Goal: Task Accomplishment & Management: Complete application form

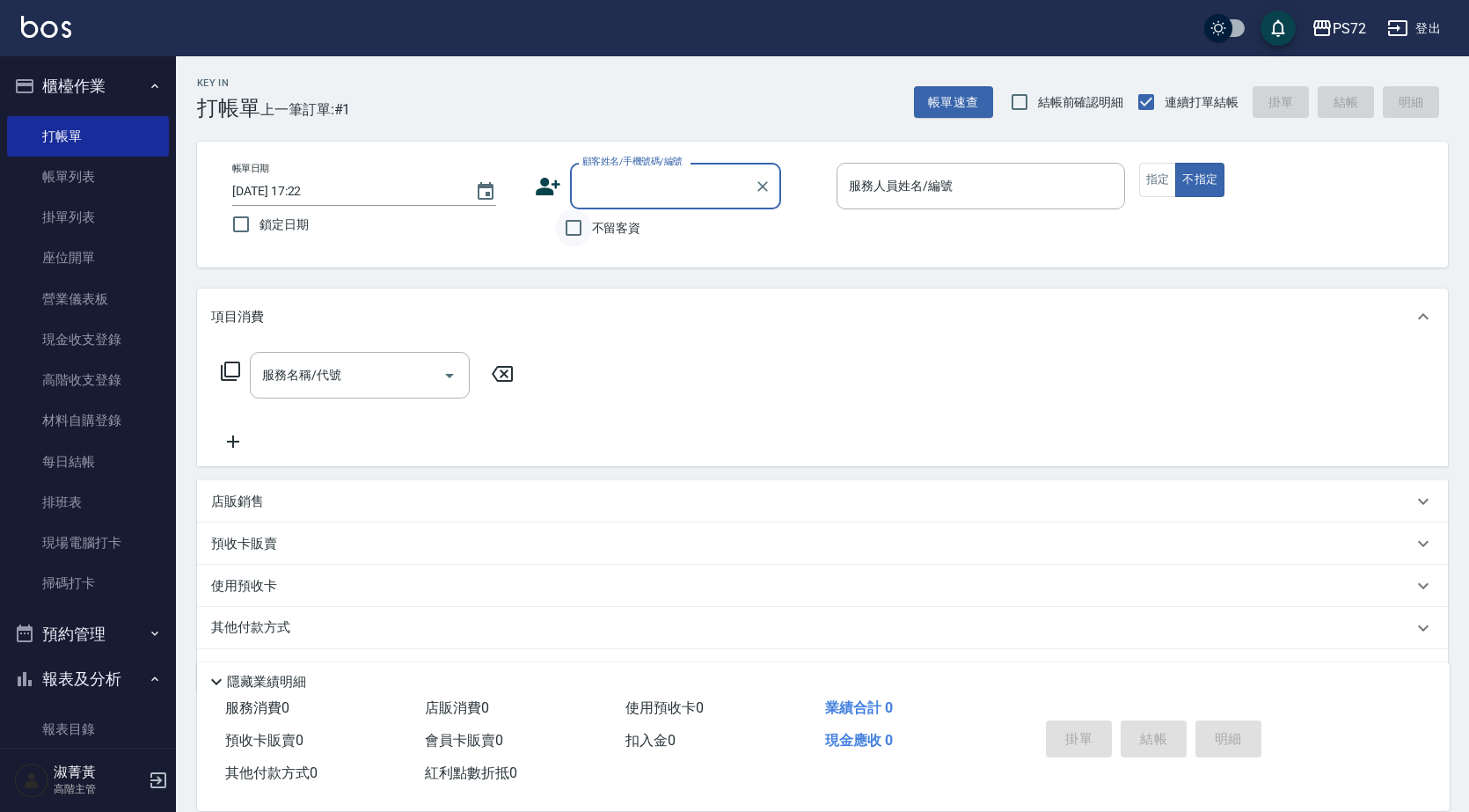
click at [573, 238] on input "不留客資" at bounding box center [573, 227] width 37 height 37
checkbox input "true"
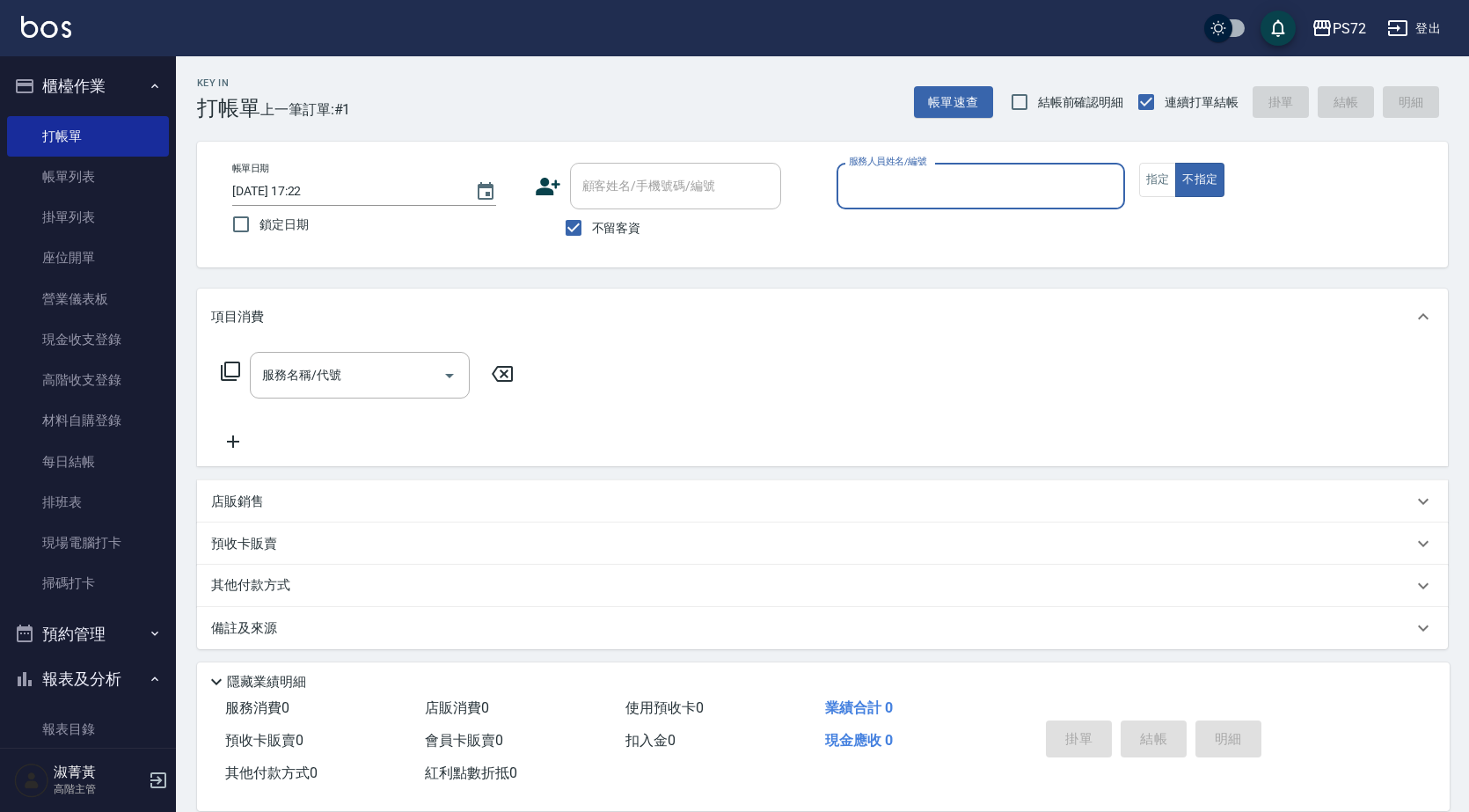
click at [1070, 206] on div "服務人員姓名/編號" at bounding box center [981, 186] width 288 height 46
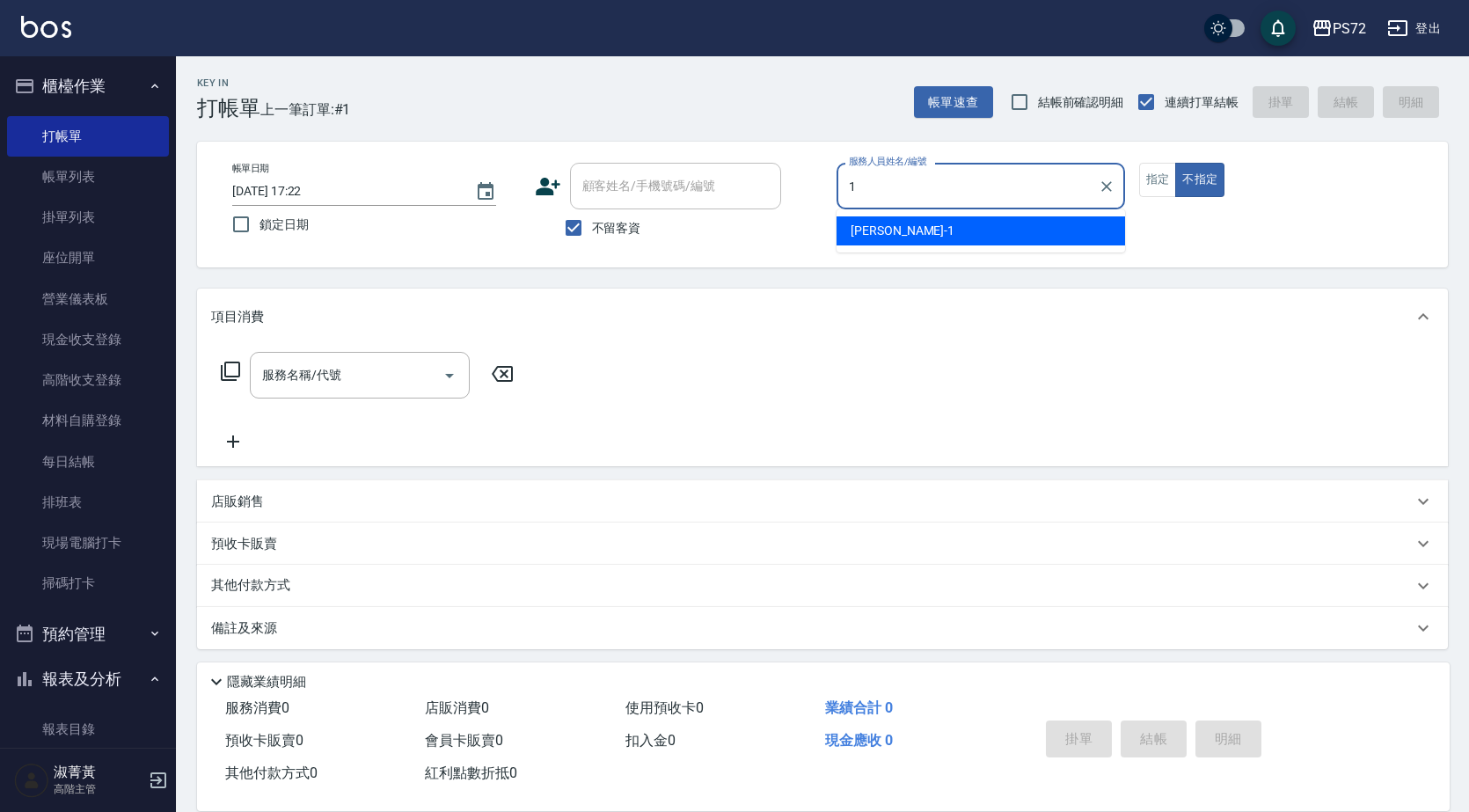
type input "[PERSON_NAME]-1"
type button "false"
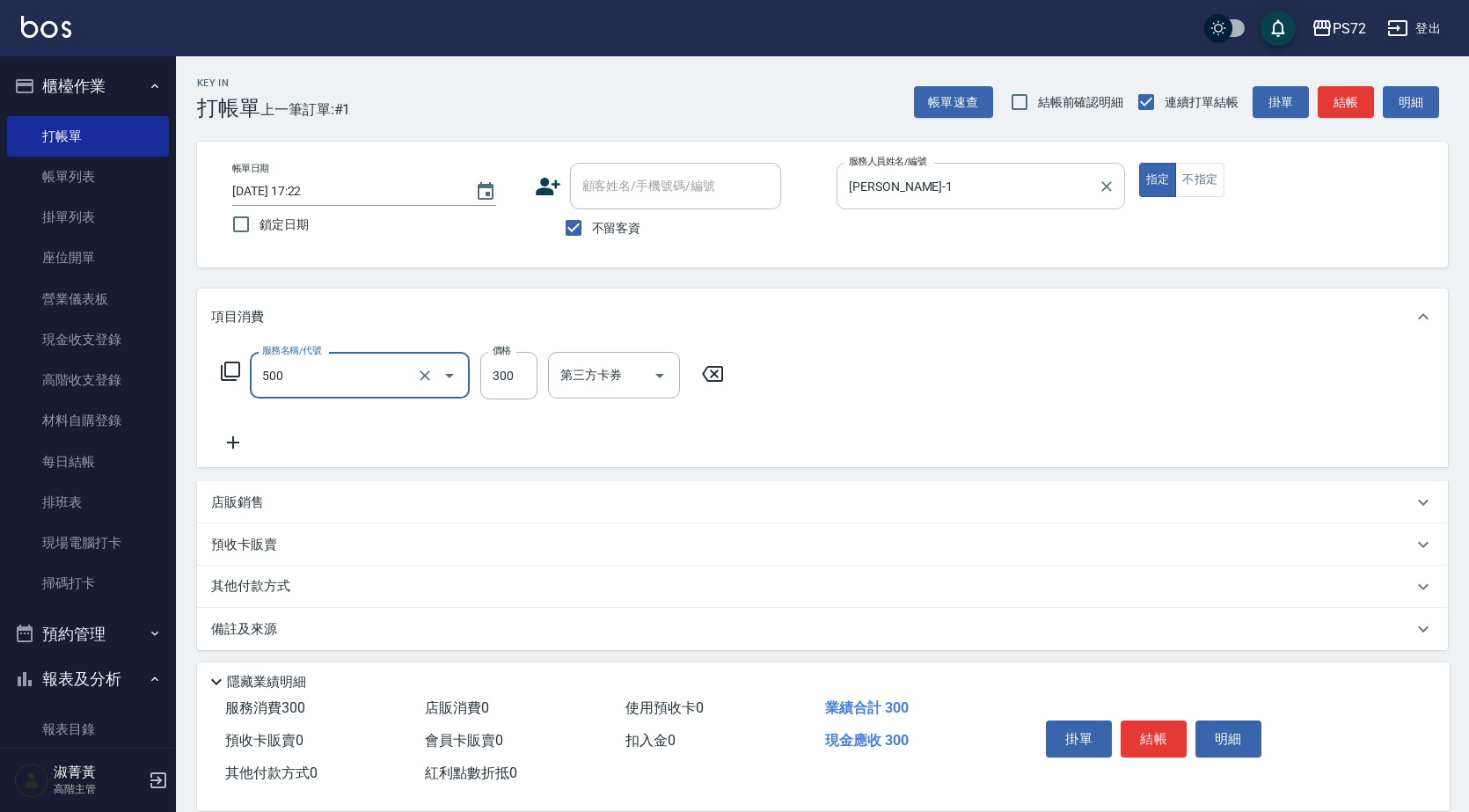
type input "洗髮(A級)(500)"
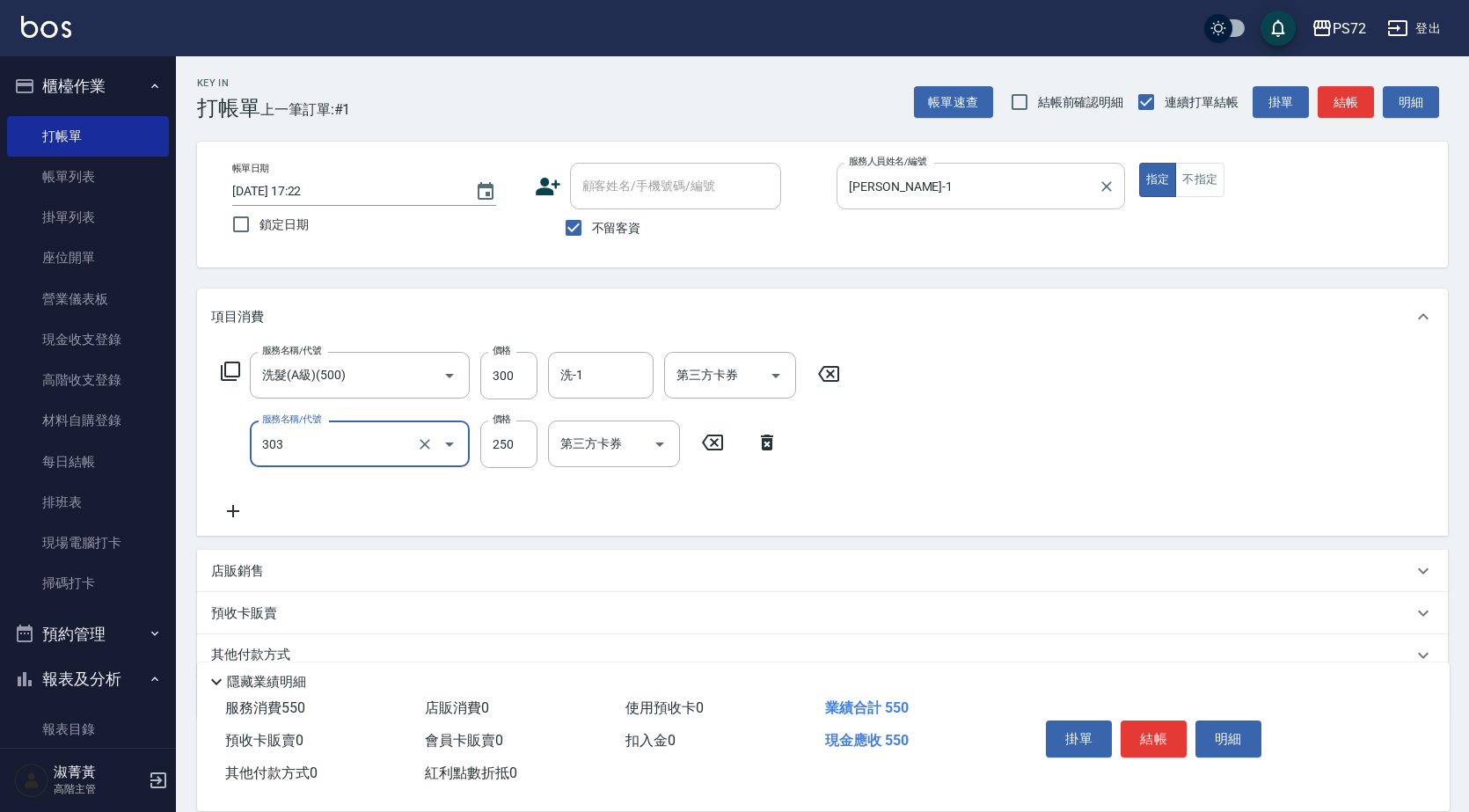
type input "剪髮(303)"
type input "350"
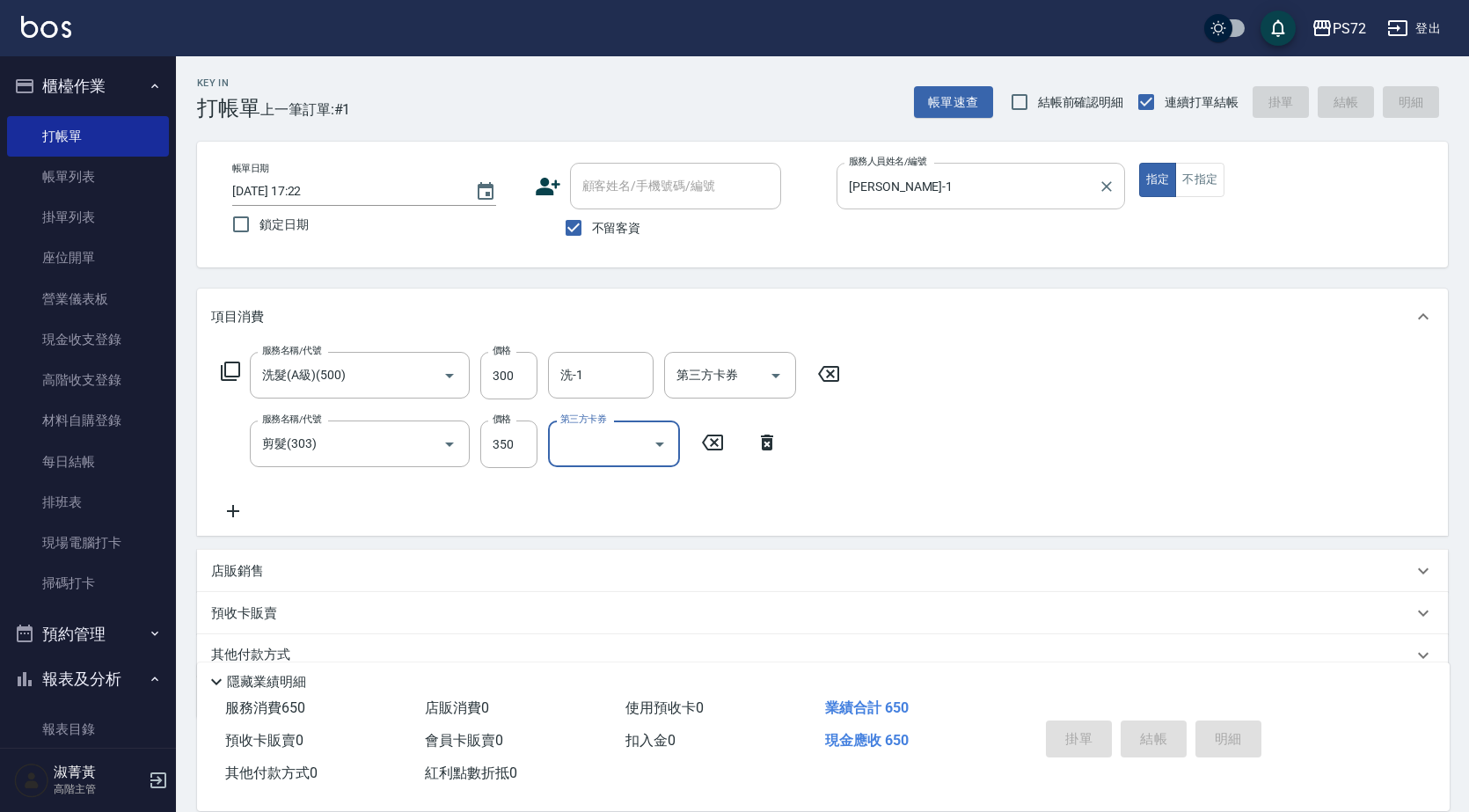
type input "[DATE] 18:29"
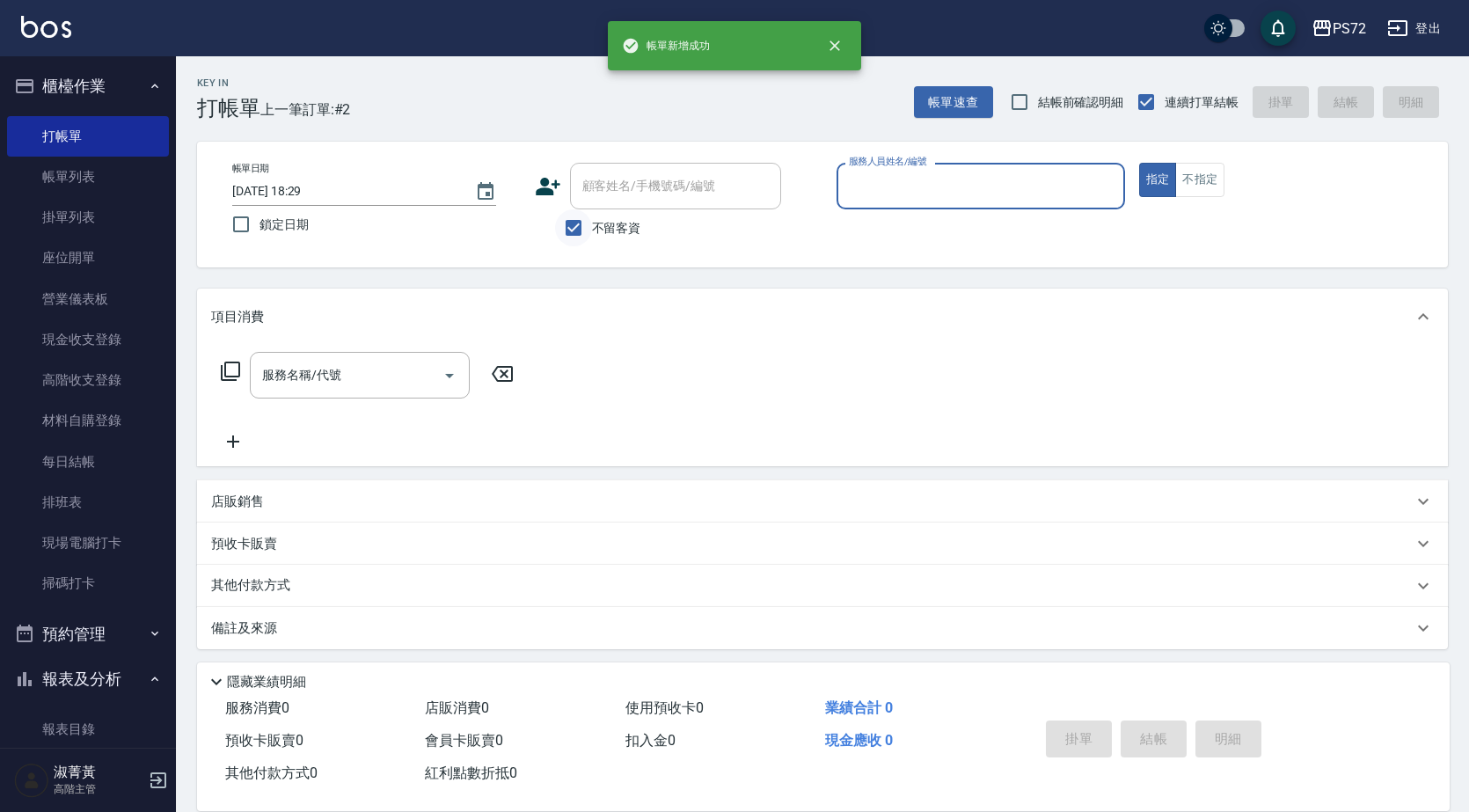
click at [576, 235] on input "不留客資" at bounding box center [573, 227] width 37 height 37
checkbox input "false"
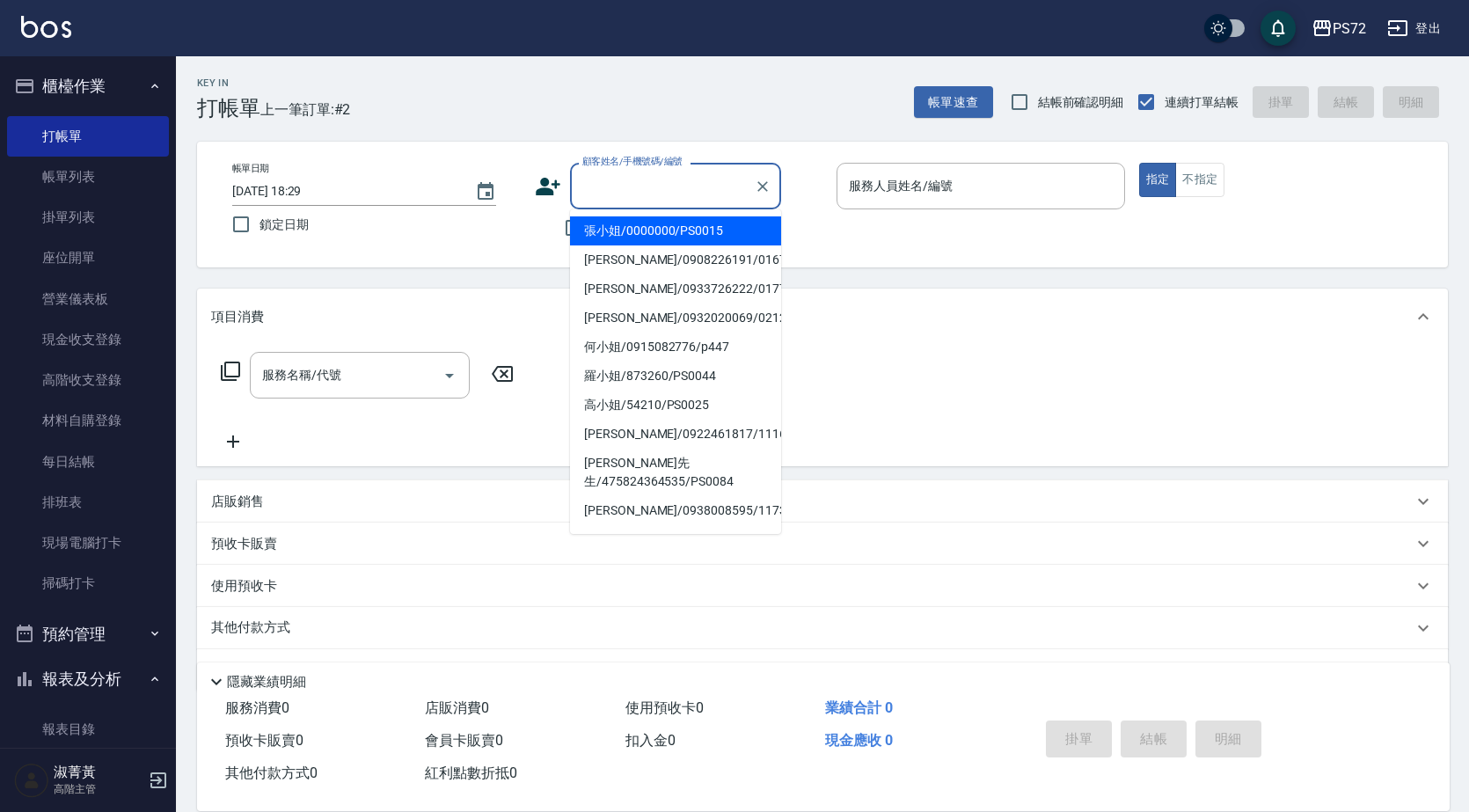
click at [611, 194] on input "顧客姓名/手機號碼/編號" at bounding box center [662, 186] width 169 height 31
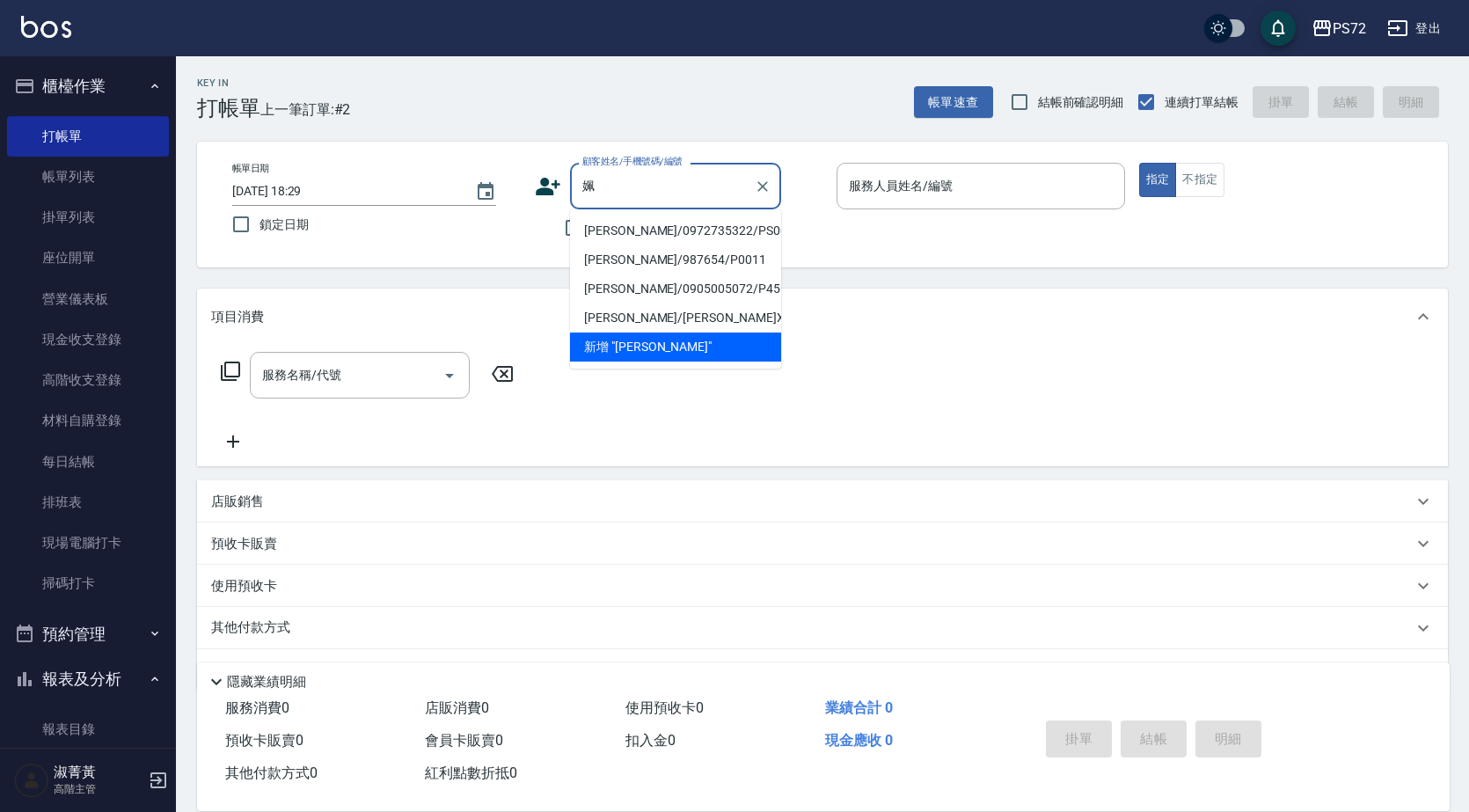
click at [663, 222] on li "[PERSON_NAME]/0972735322/PS001" at bounding box center [676, 230] width 211 height 29
type input "[PERSON_NAME]/0972735322/PS001"
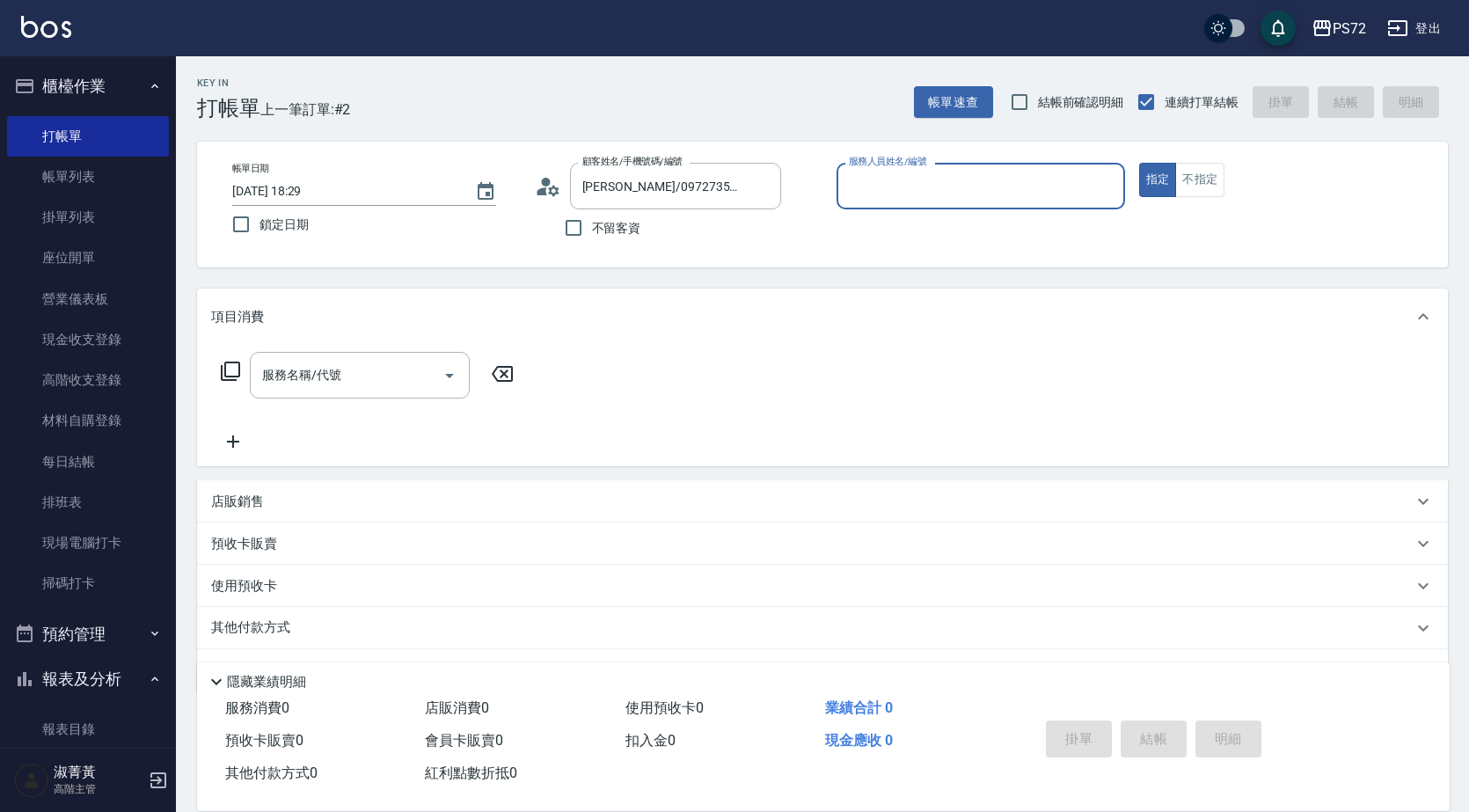
type input "[PERSON_NAME]-1"
click at [382, 385] on input "服務名稱/代號" at bounding box center [347, 374] width 178 height 31
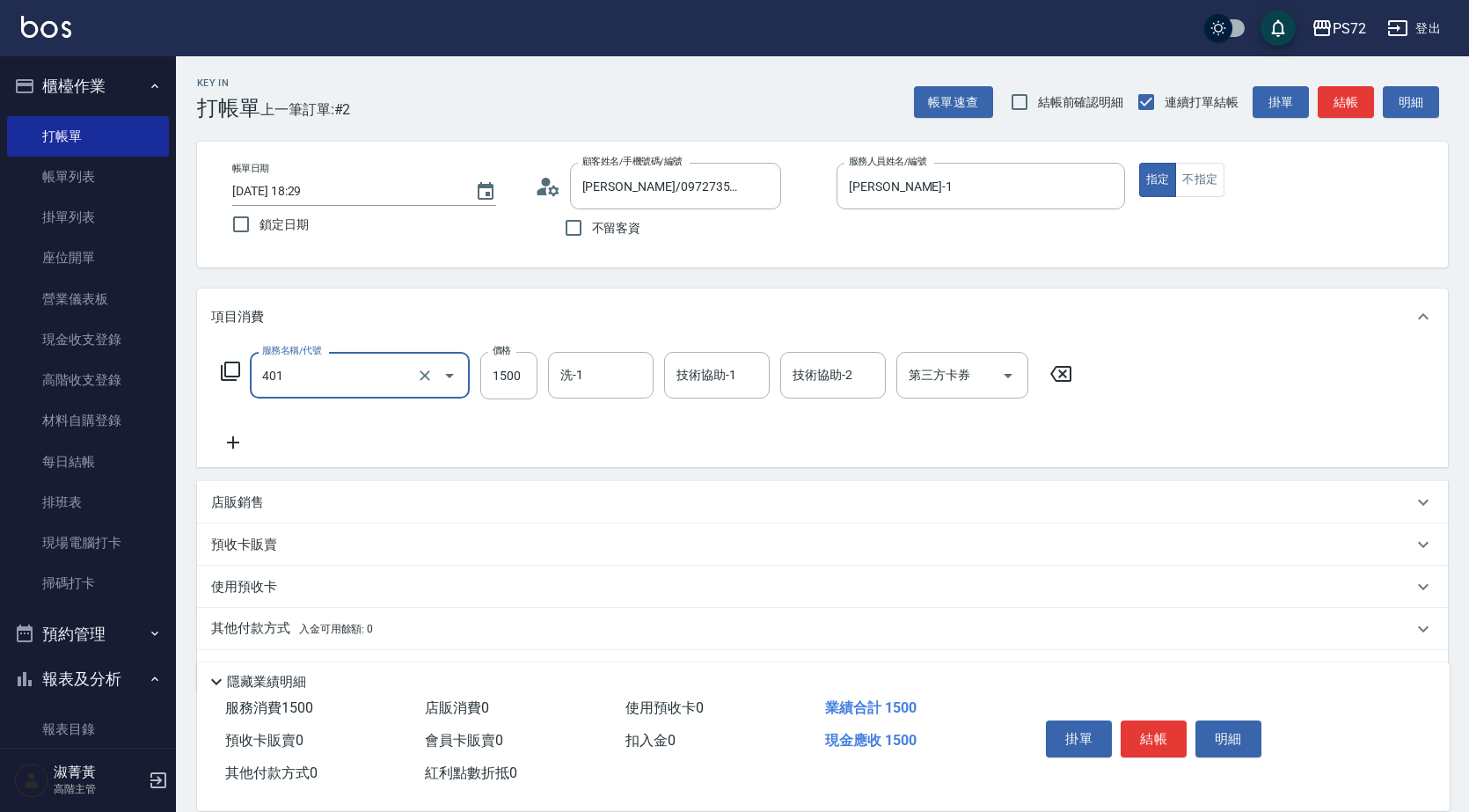
type input "染髮(401)"
type input "1600"
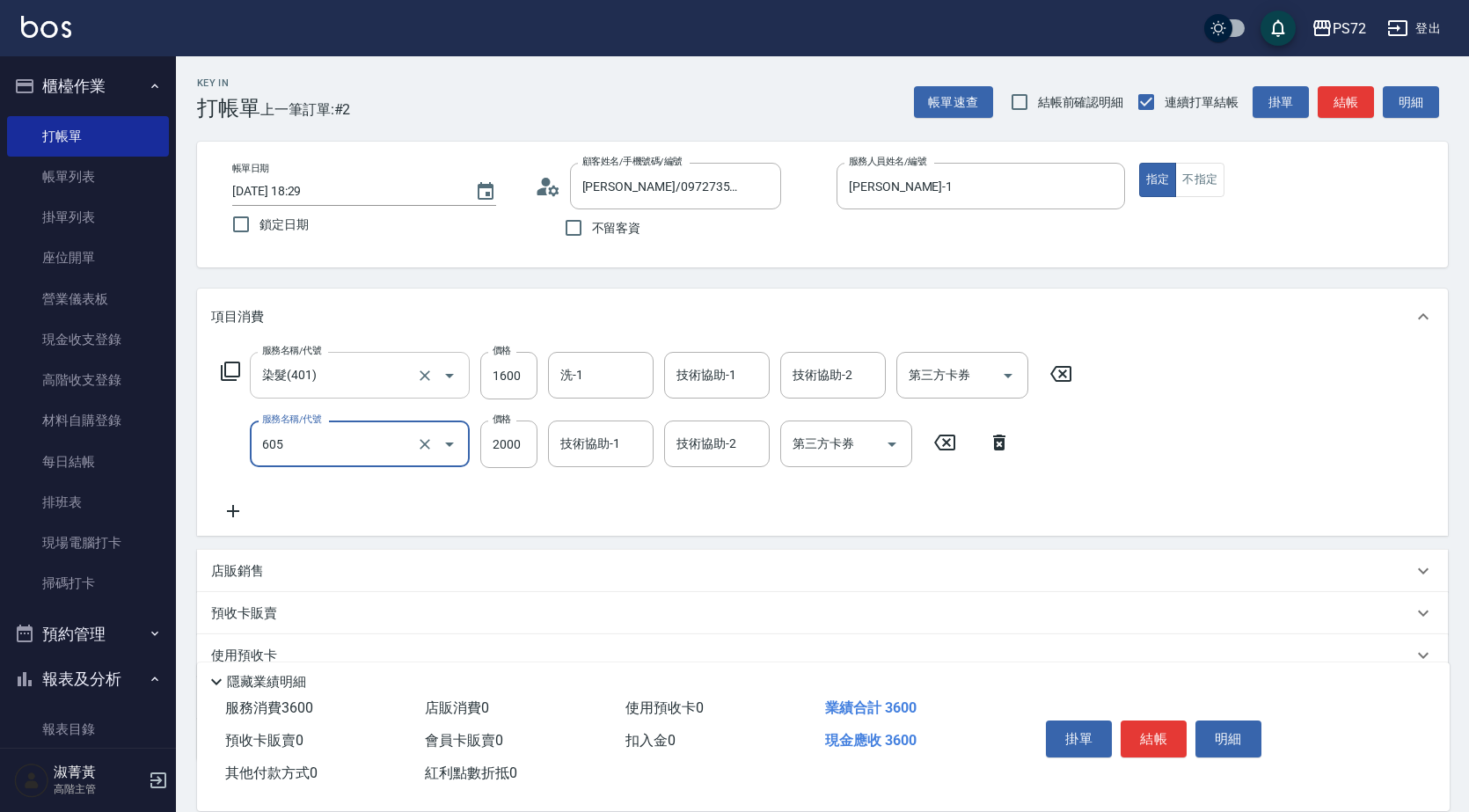
type input "結構式護髮單次(605)"
type input "1000"
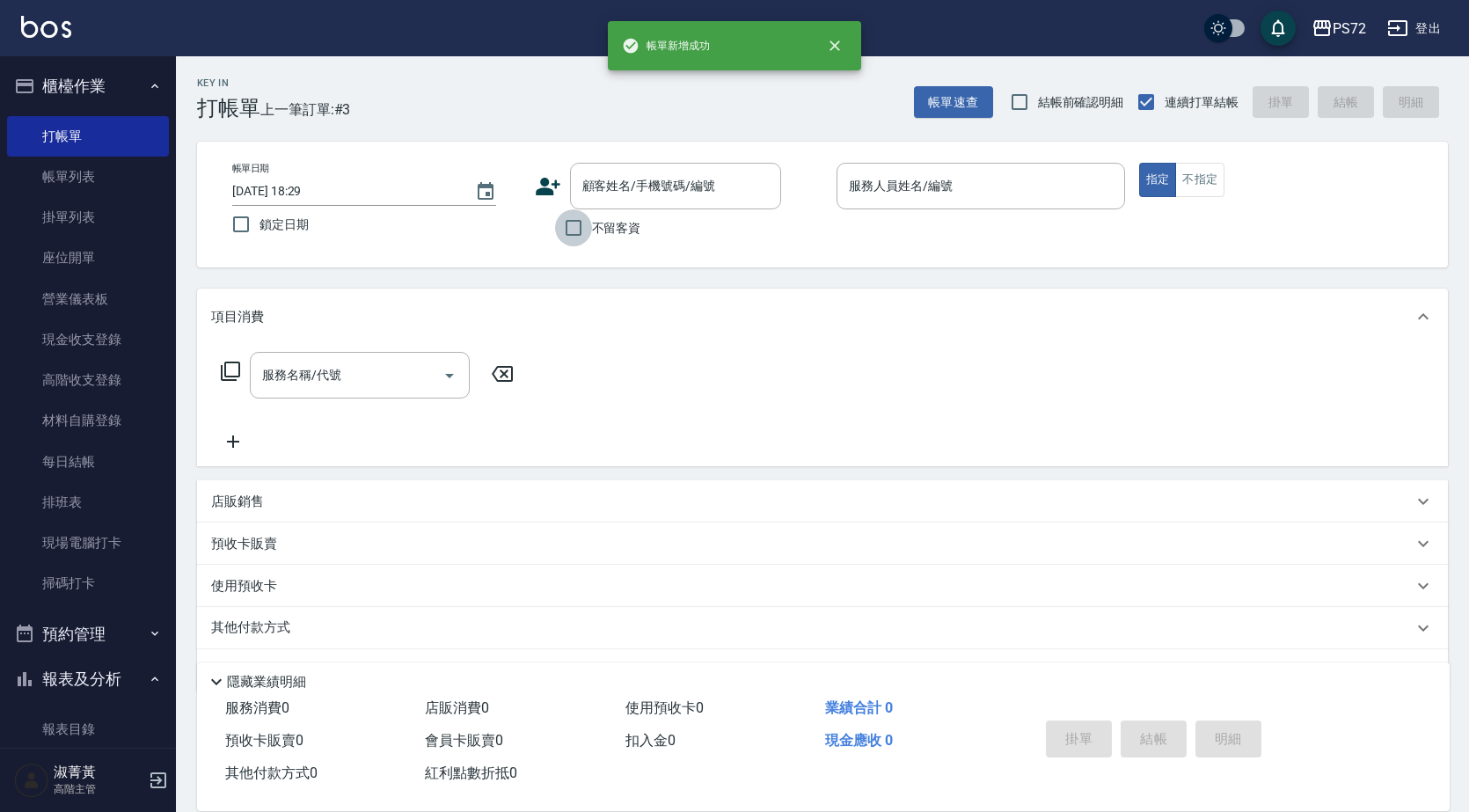
click at [558, 217] on input "不留客資" at bounding box center [573, 227] width 37 height 37
checkbox input "true"
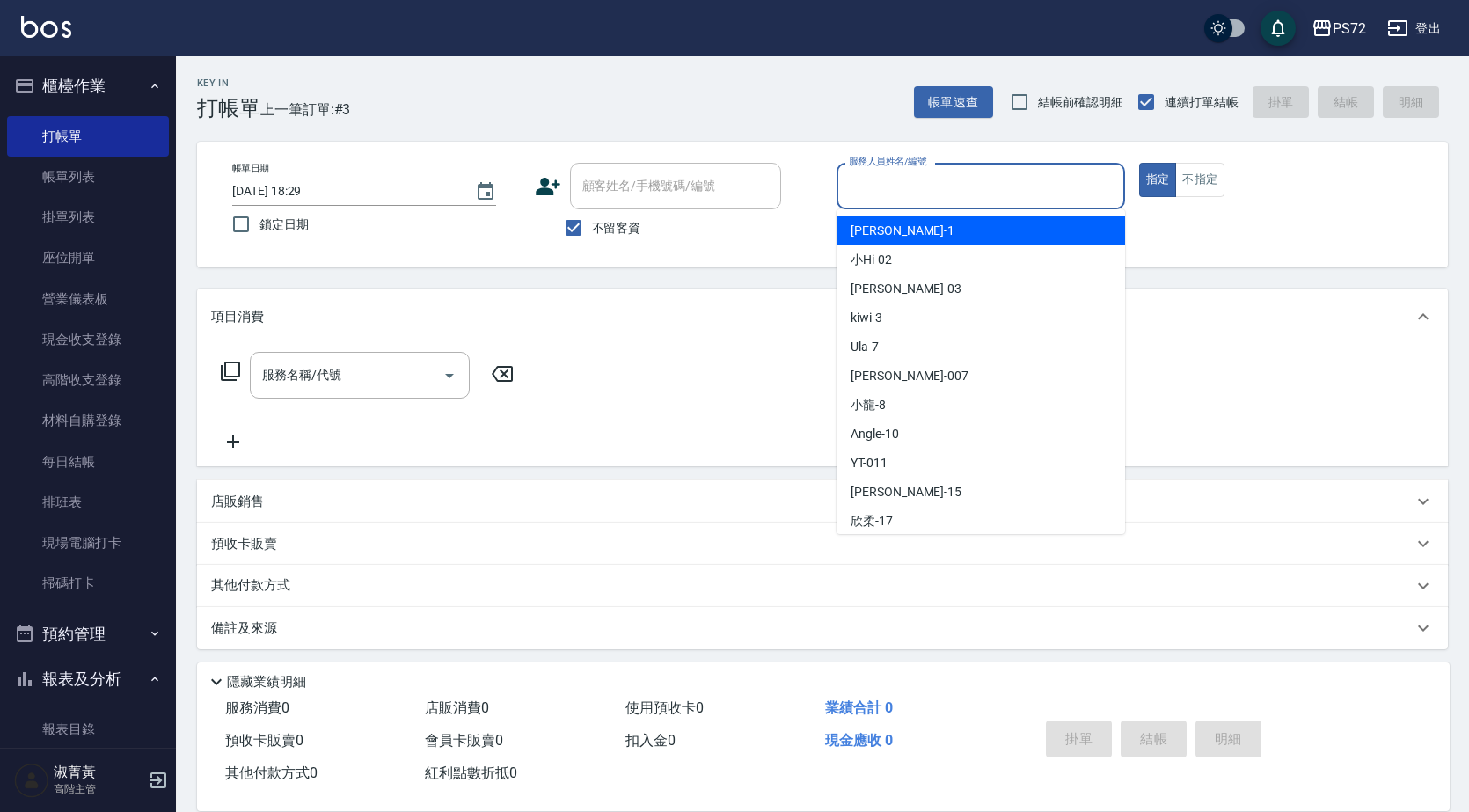
click at [870, 194] on input "服務人員姓名/編號" at bounding box center [981, 186] width 273 height 31
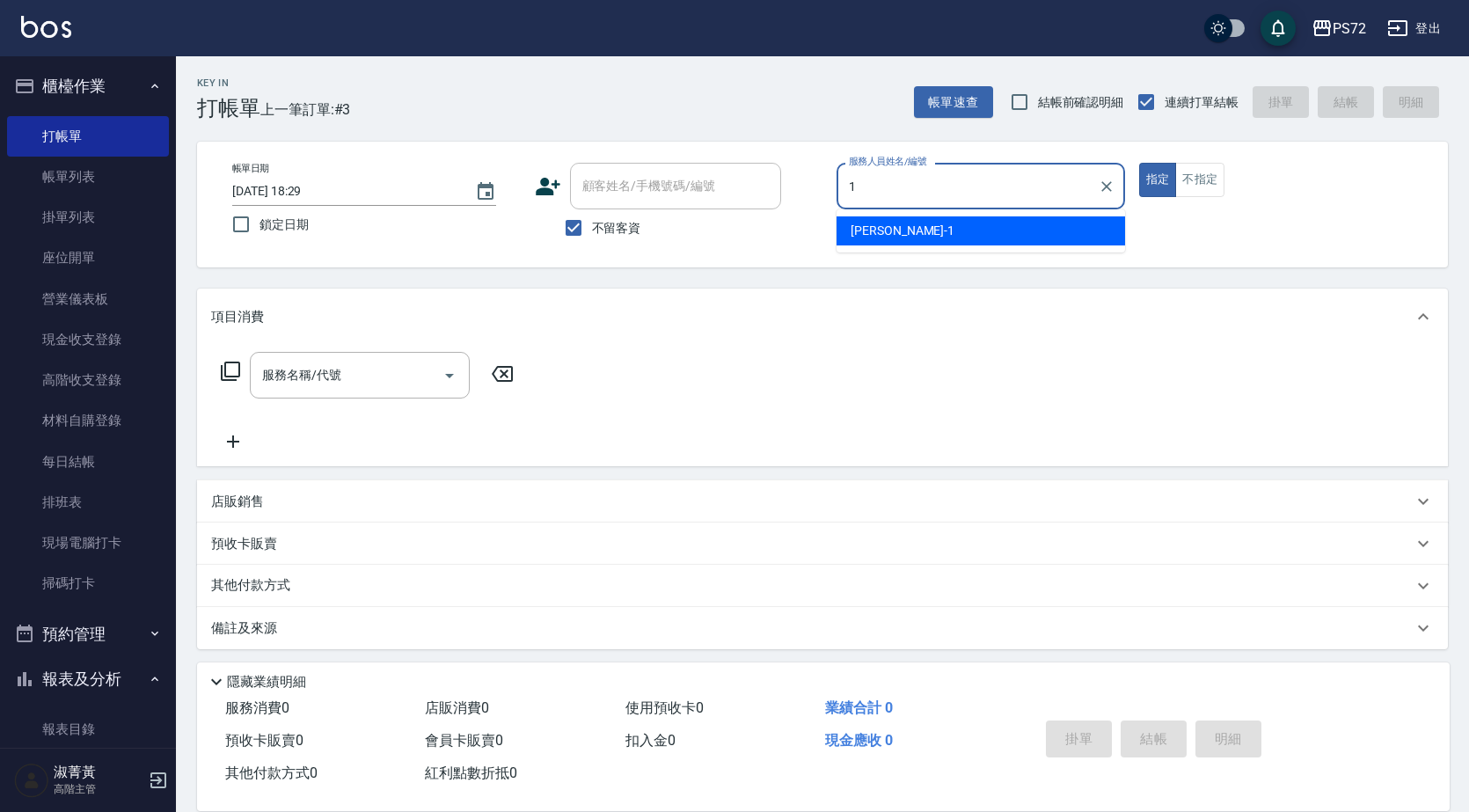
type input "[PERSON_NAME]-1"
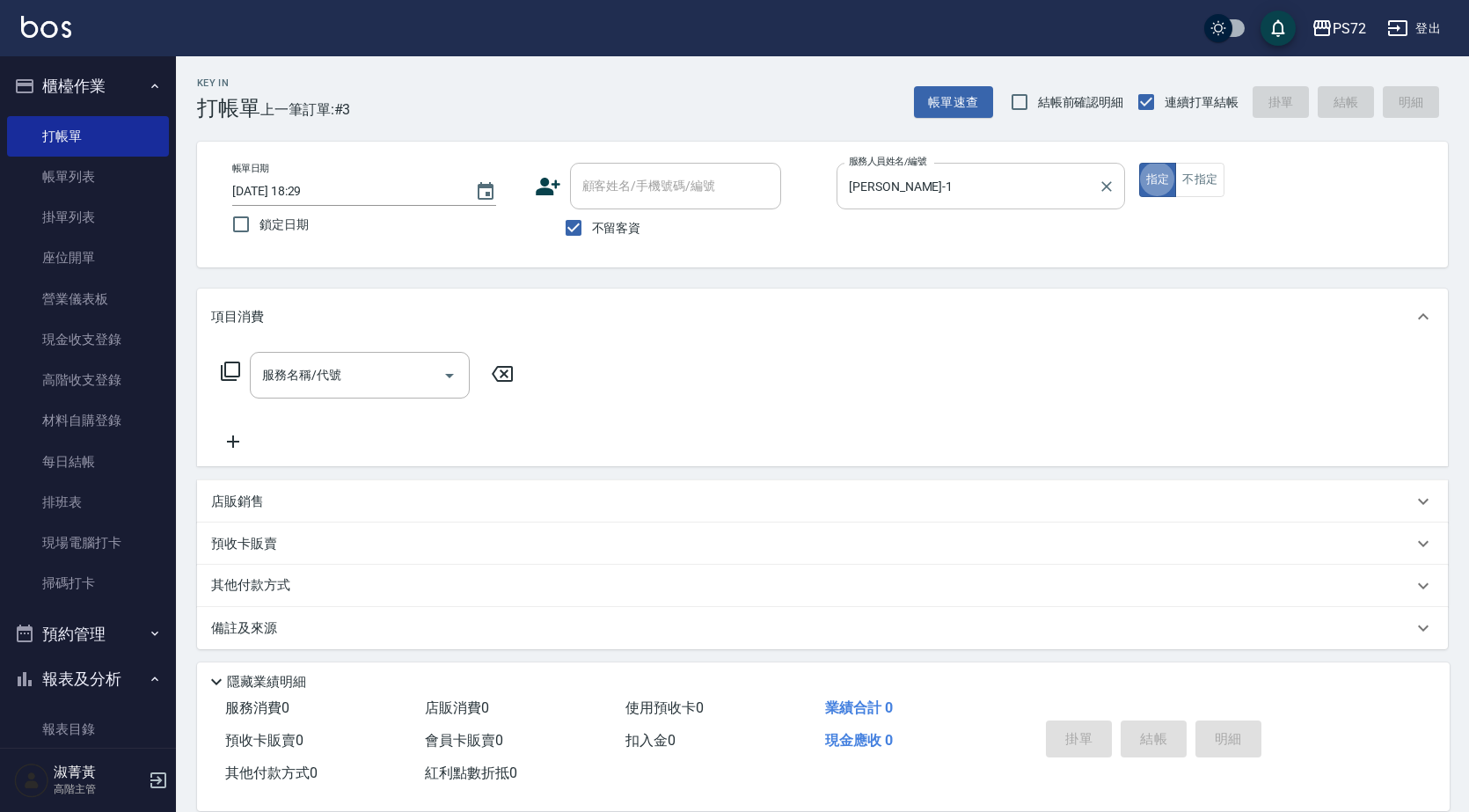
type button "true"
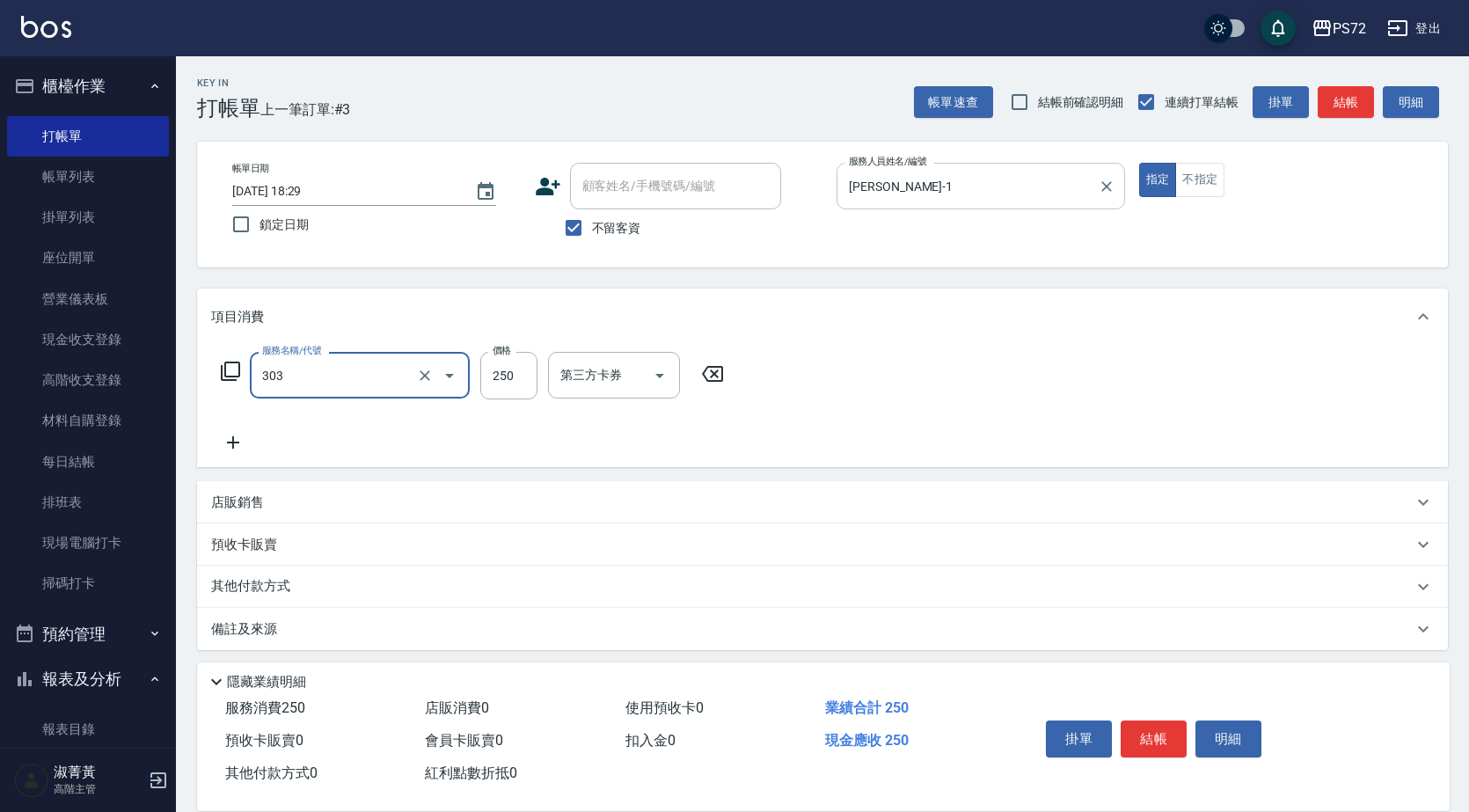
type input "剪髮(303)"
type input "400"
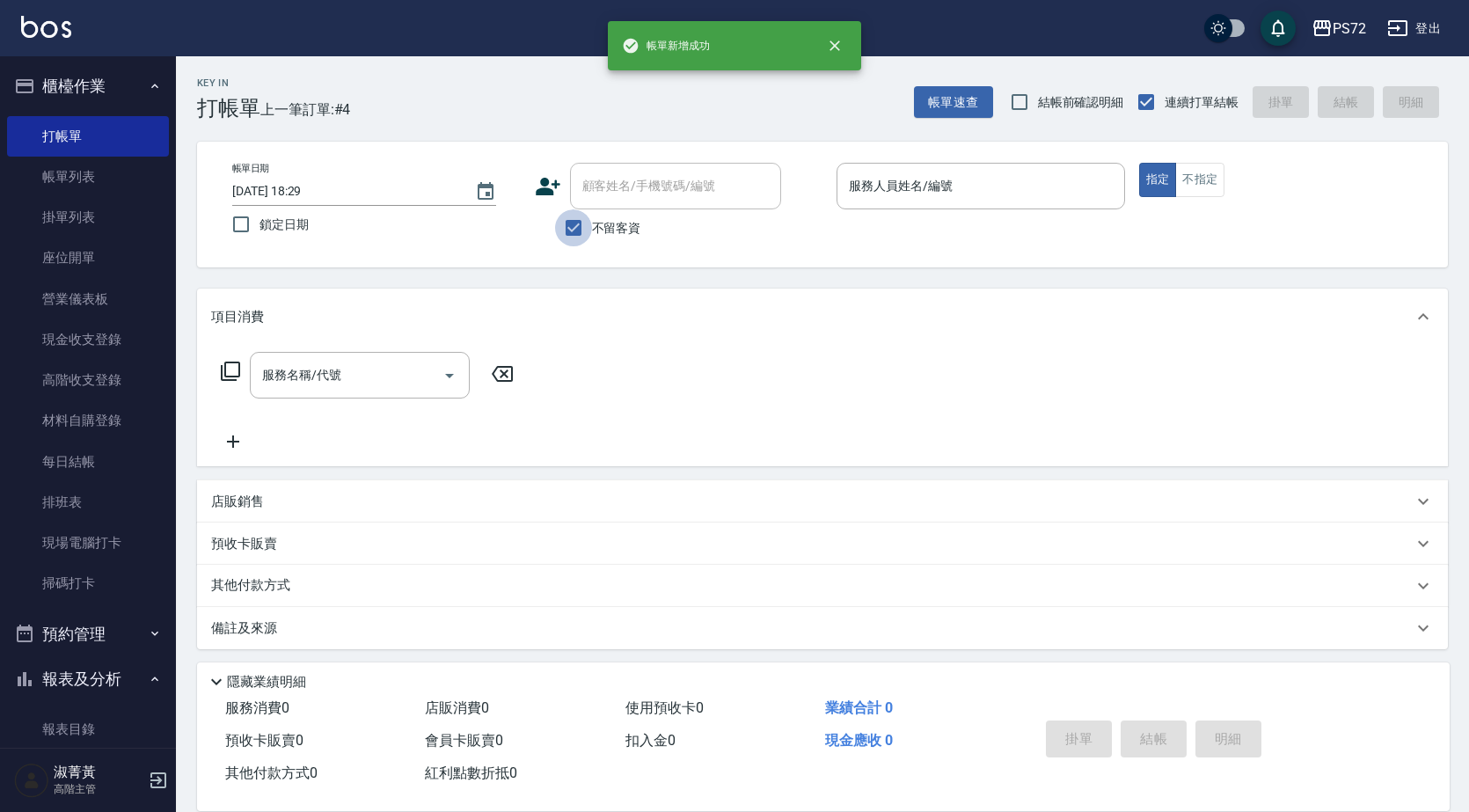
drag, startPoint x: 575, startPoint y: 224, endPoint x: 664, endPoint y: 165, distance: 106.8
click at [588, 212] on input "不留客資" at bounding box center [573, 227] width 37 height 37
checkbox input "false"
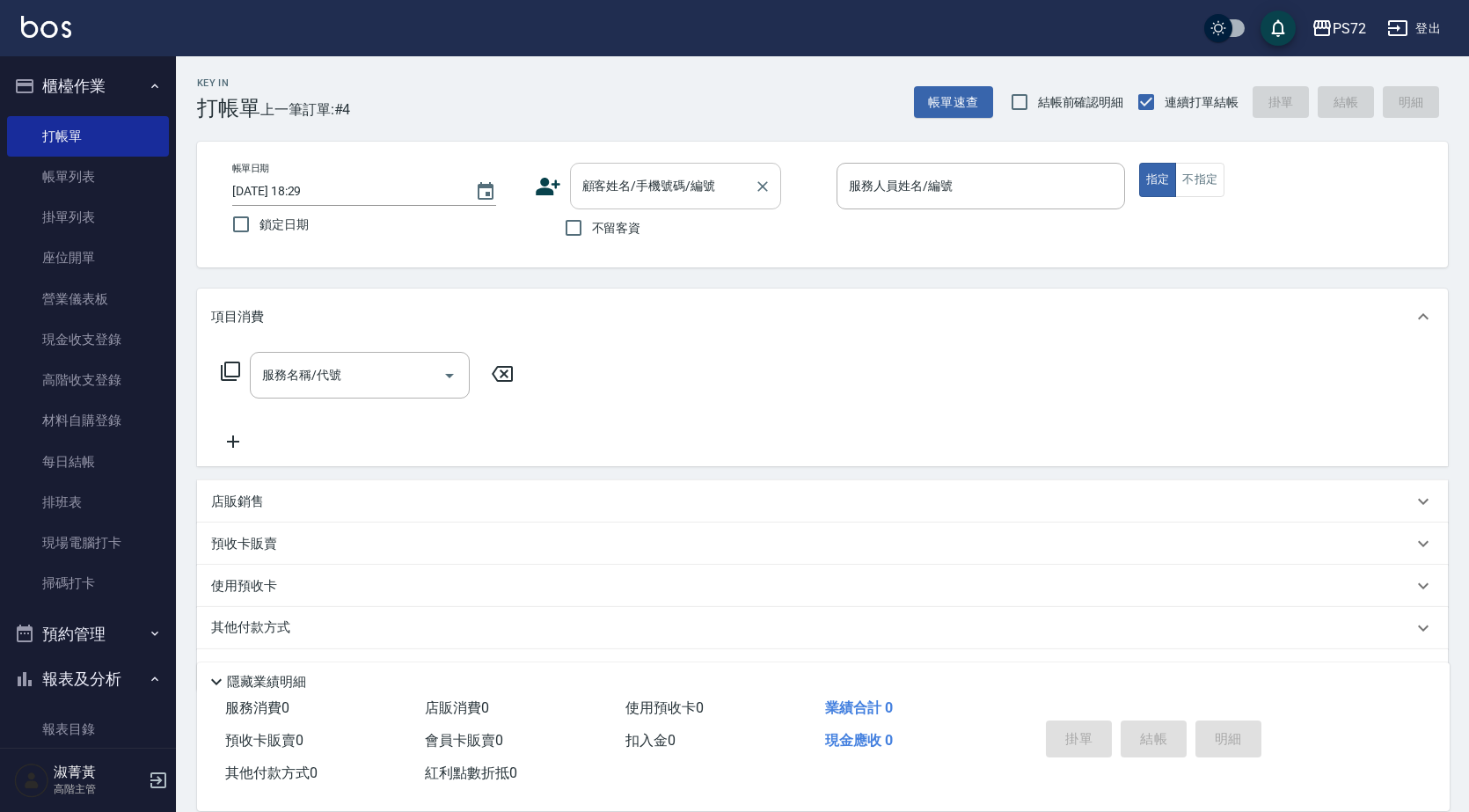
click at [663, 183] on input "顧客姓名/手機號碼/編號" at bounding box center [662, 186] width 169 height 31
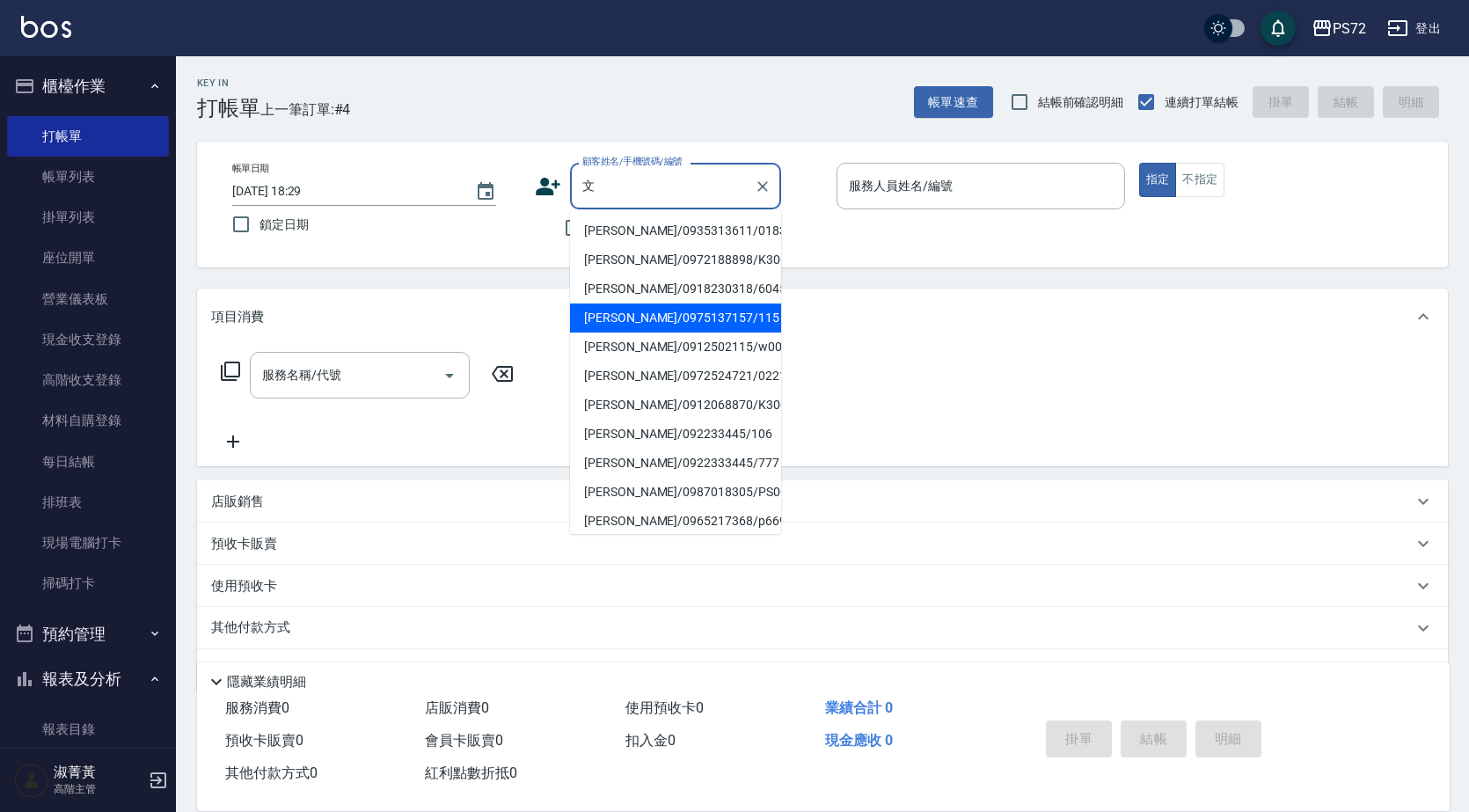
click at [662, 311] on li "[PERSON_NAME]/0975137157/115" at bounding box center [676, 317] width 211 height 29
type input "[PERSON_NAME]/0975137157/115"
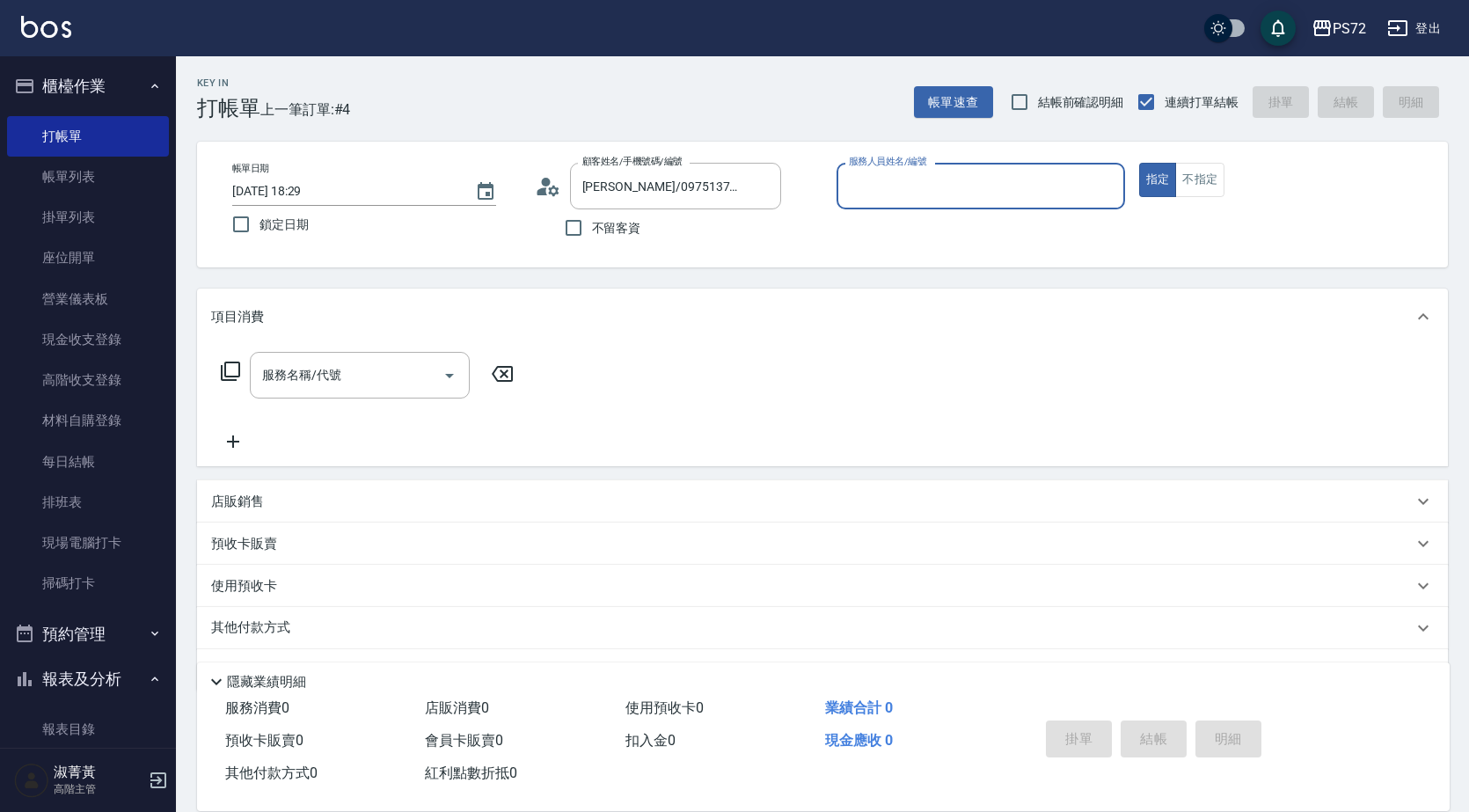
type input "[PERSON_NAME]-1"
click at [361, 383] on input "服務名稱/代號" at bounding box center [347, 374] width 178 height 31
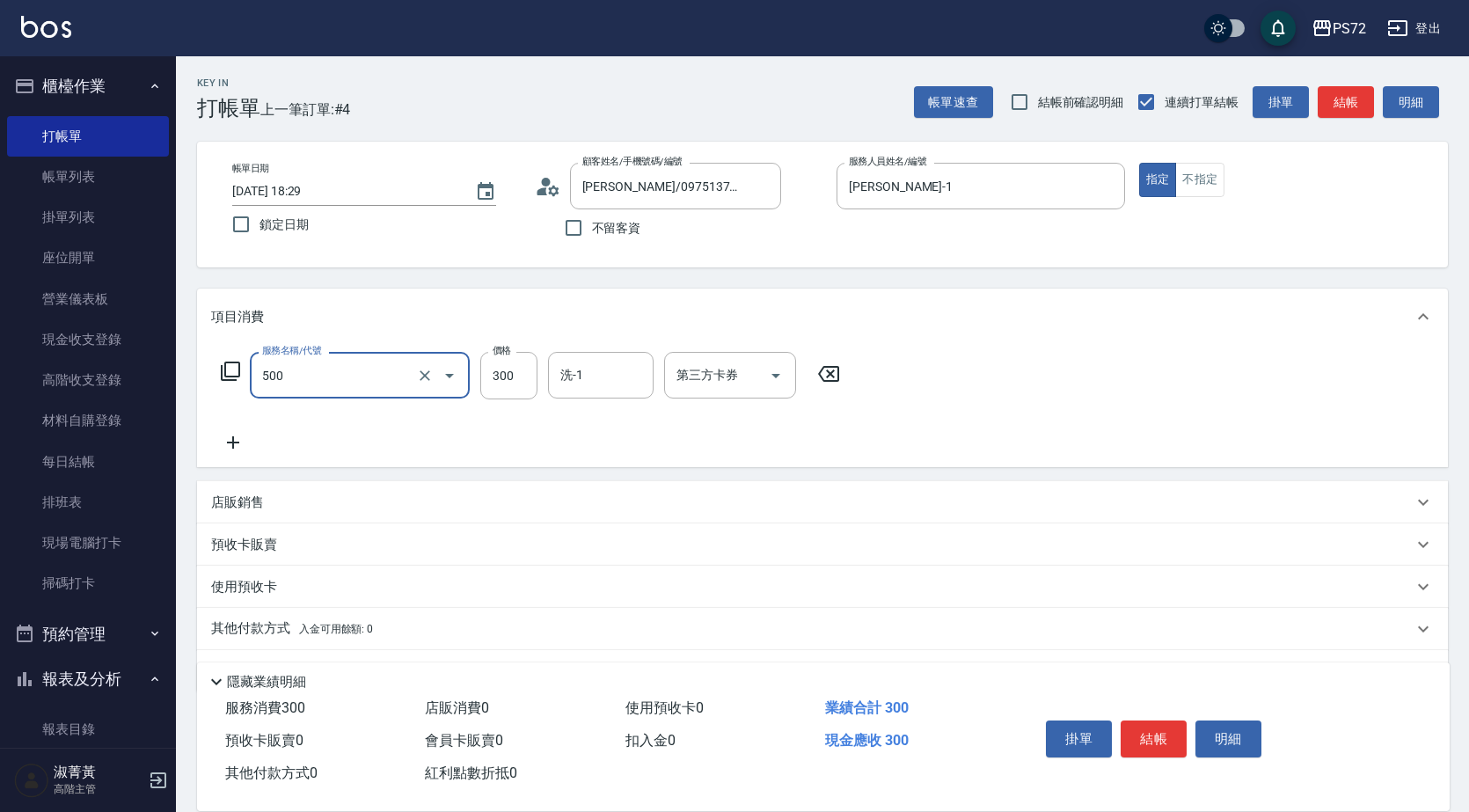
type input "洗髮(A級)(500)"
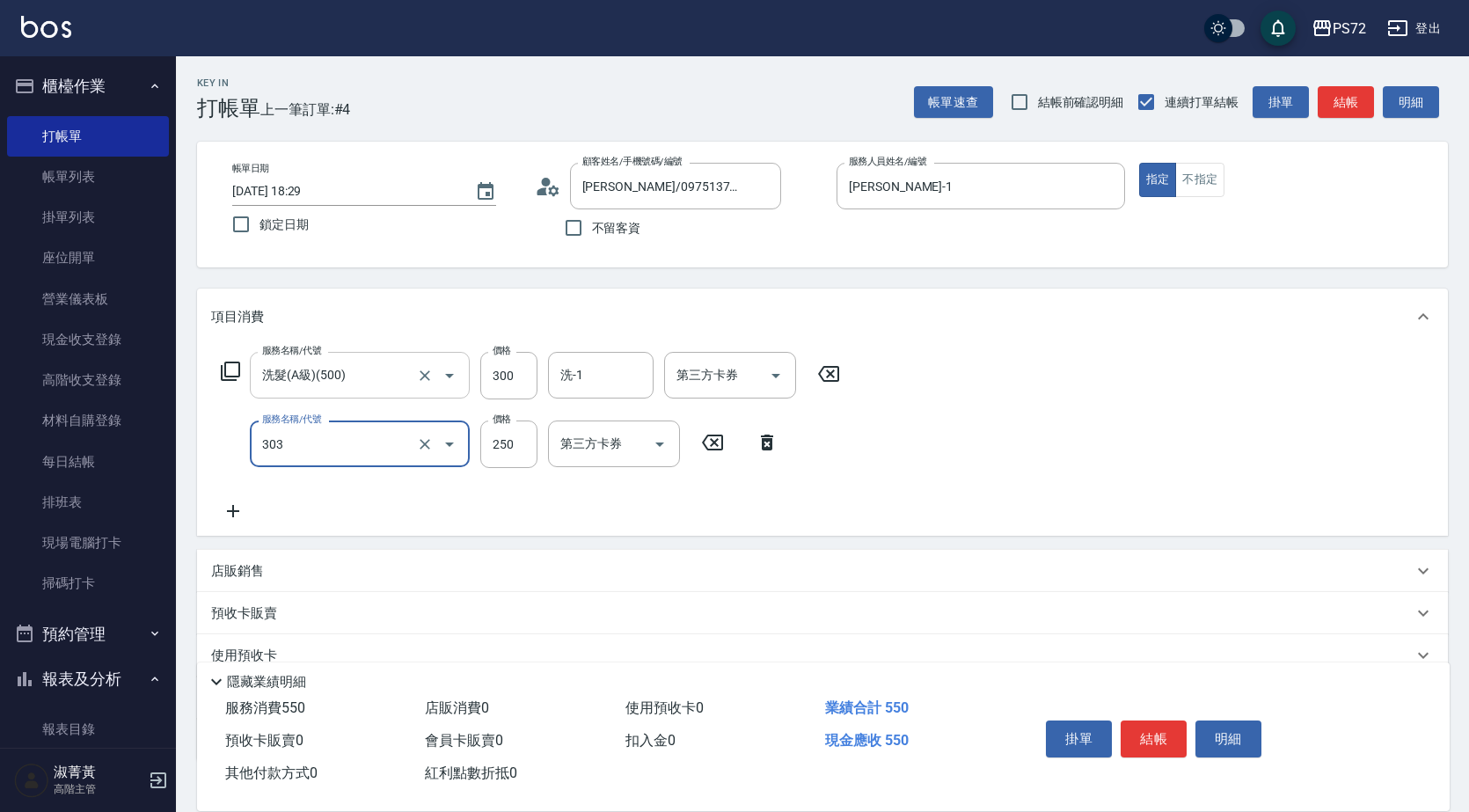
type input "剪髮(303)"
type input "400"
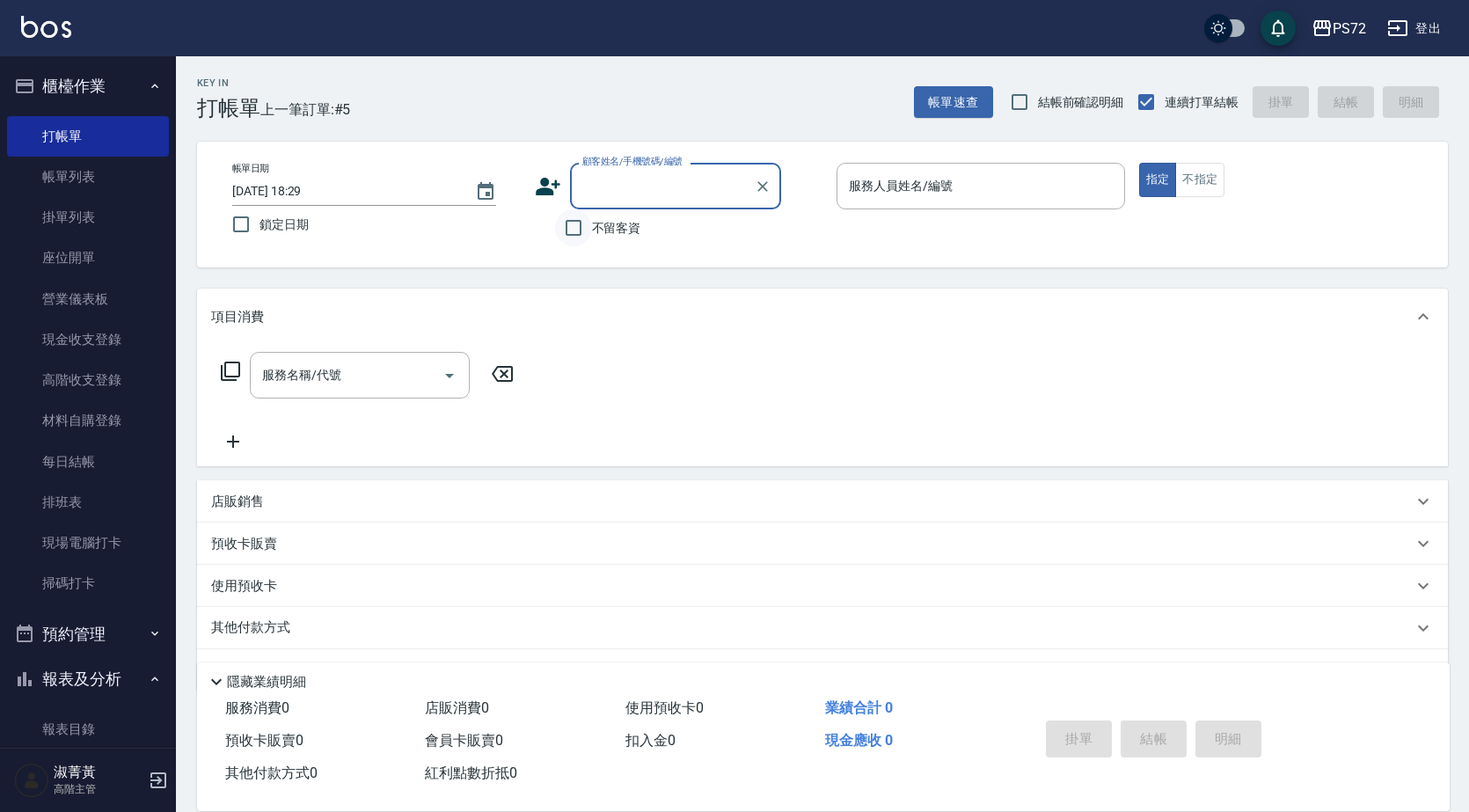
click at [578, 226] on input "不留客資" at bounding box center [573, 227] width 37 height 37
checkbox input "true"
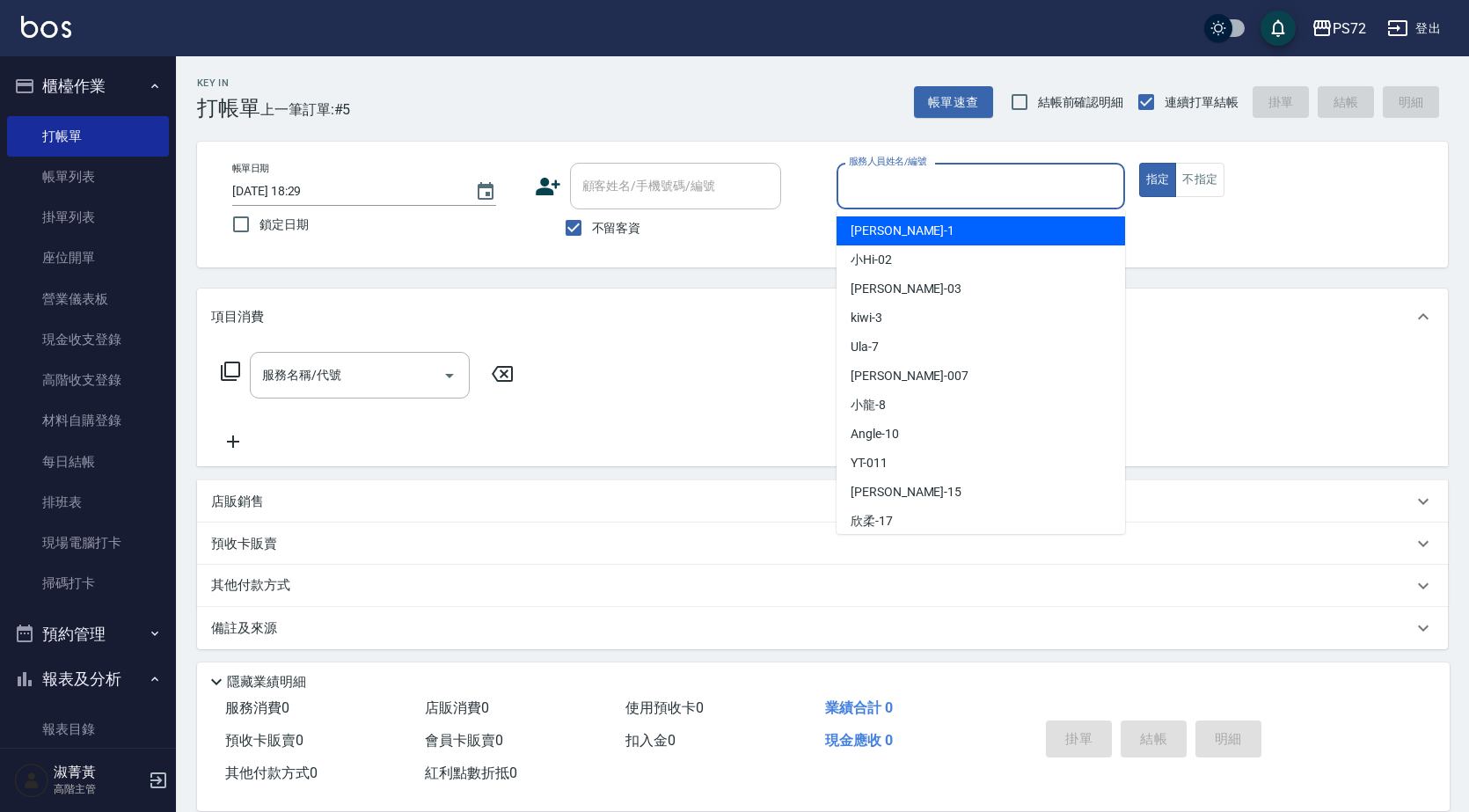
click at [871, 180] on input "服務人員姓名/編號" at bounding box center [981, 186] width 273 height 31
type input "[PERSON_NAME]-1"
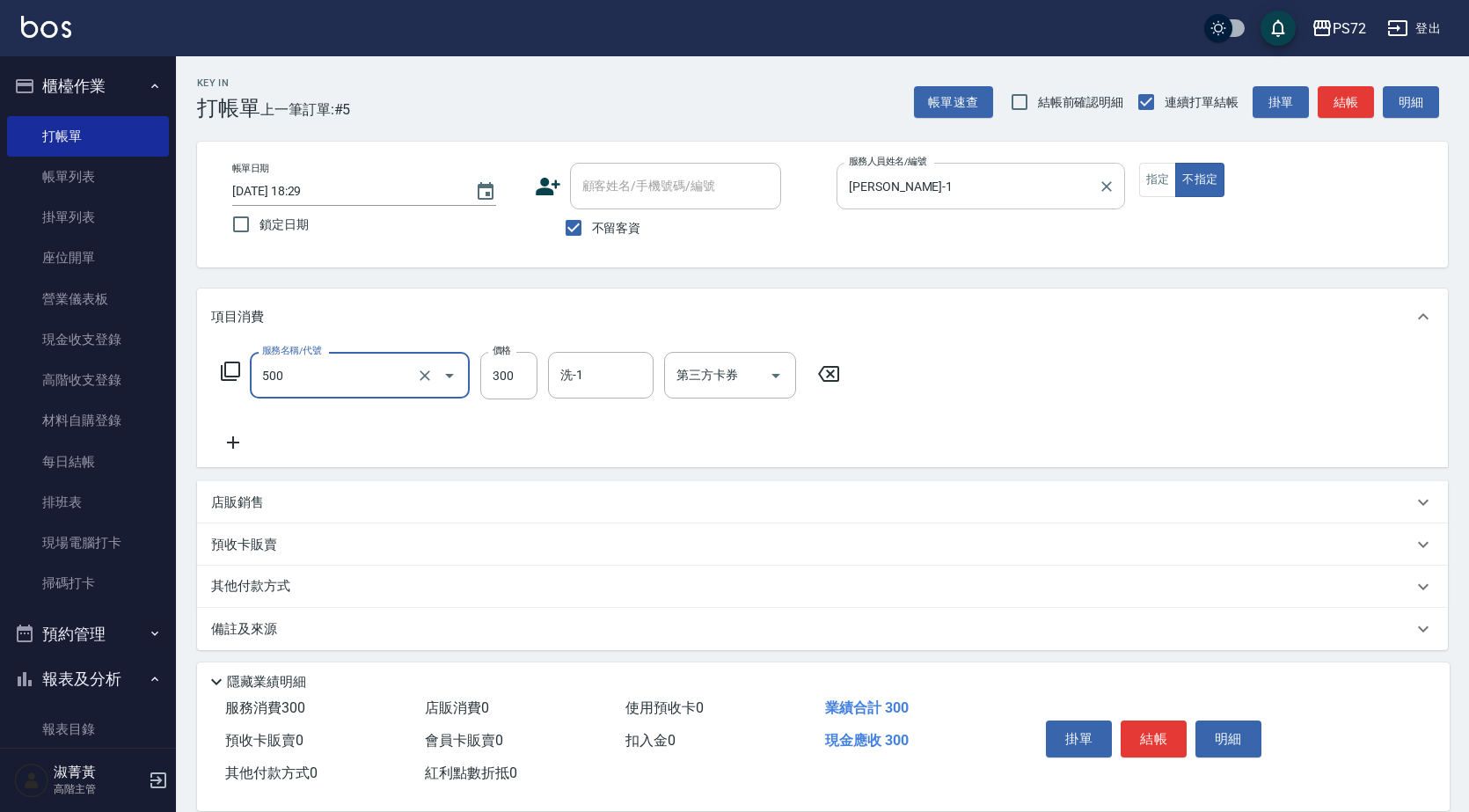
type input "洗髮(A級)(500)"
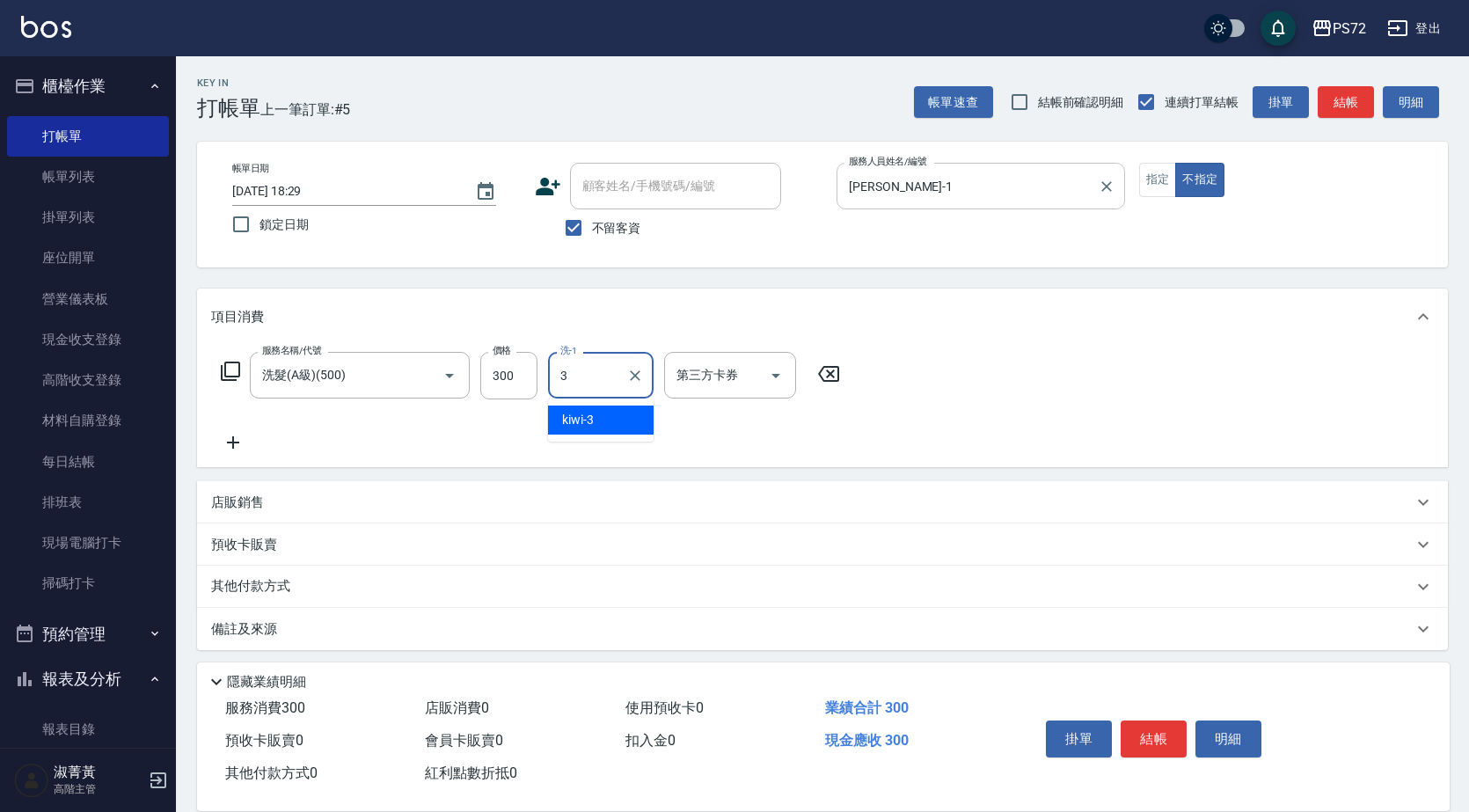
type input "kiwi-3"
click at [634, 371] on icon "Clear" at bounding box center [635, 375] width 18 height 18
click at [534, 369] on input "300" at bounding box center [509, 375] width 57 height 47
type input "350"
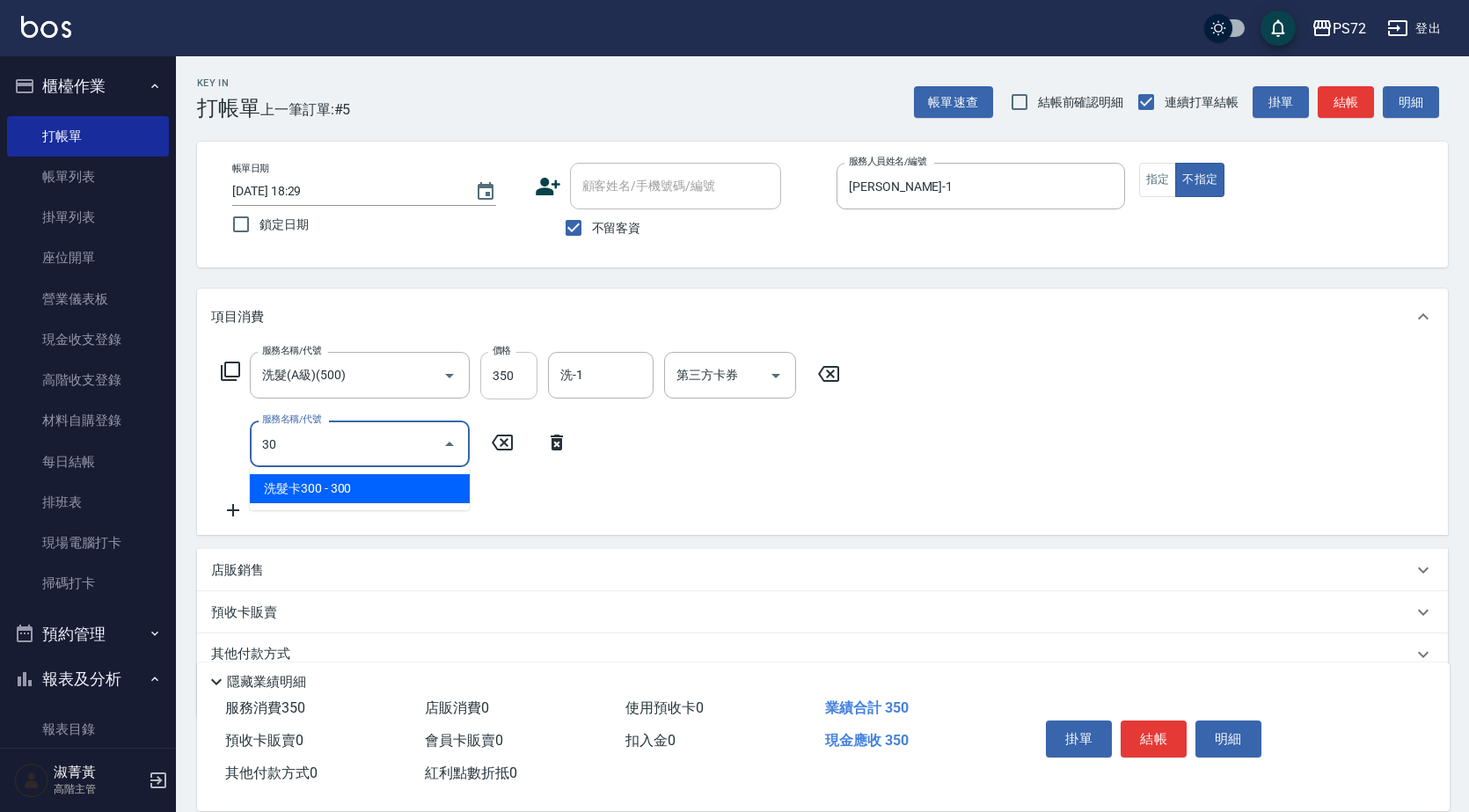
type input "3"
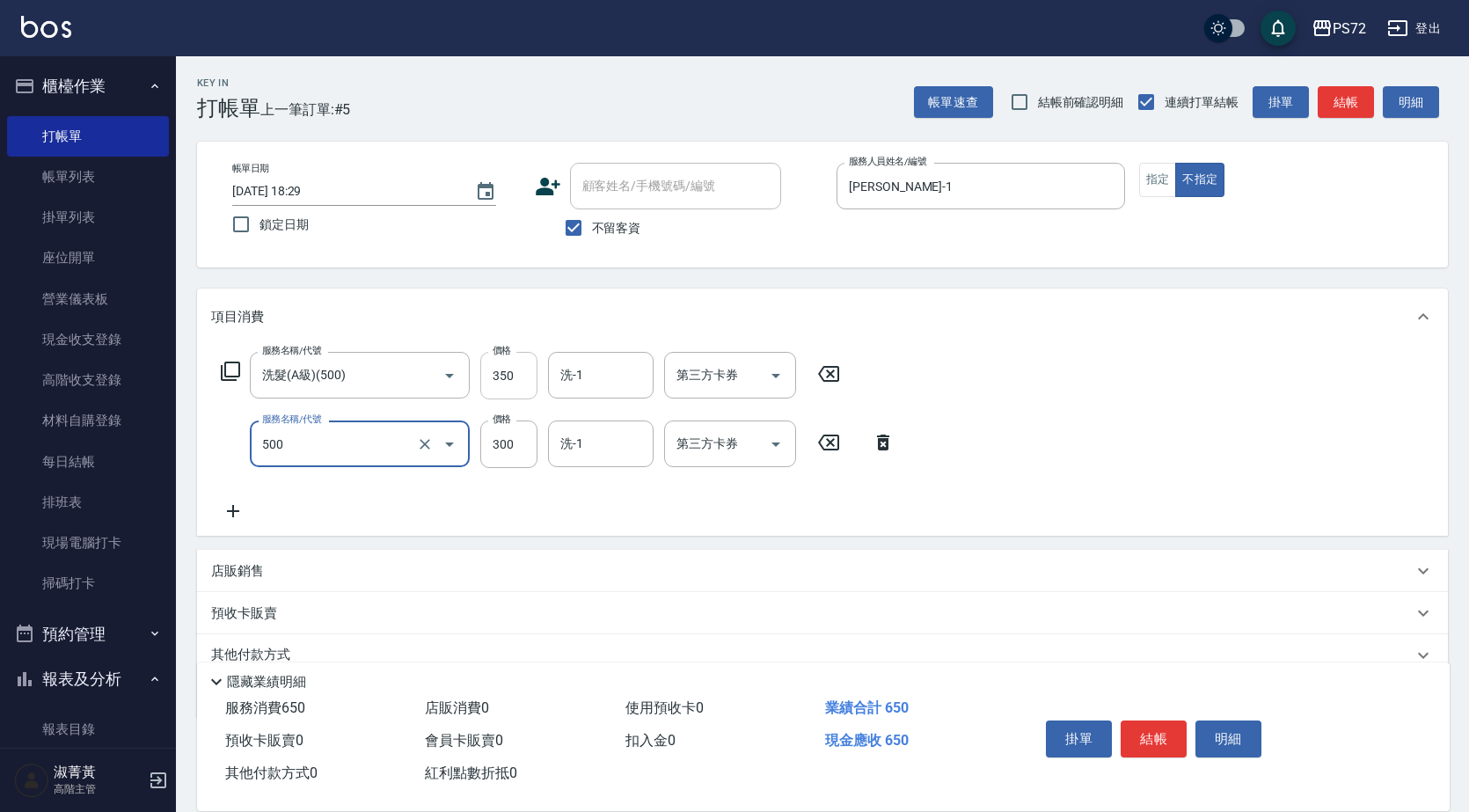
type input "洗髮(A級)(500)"
type input "350"
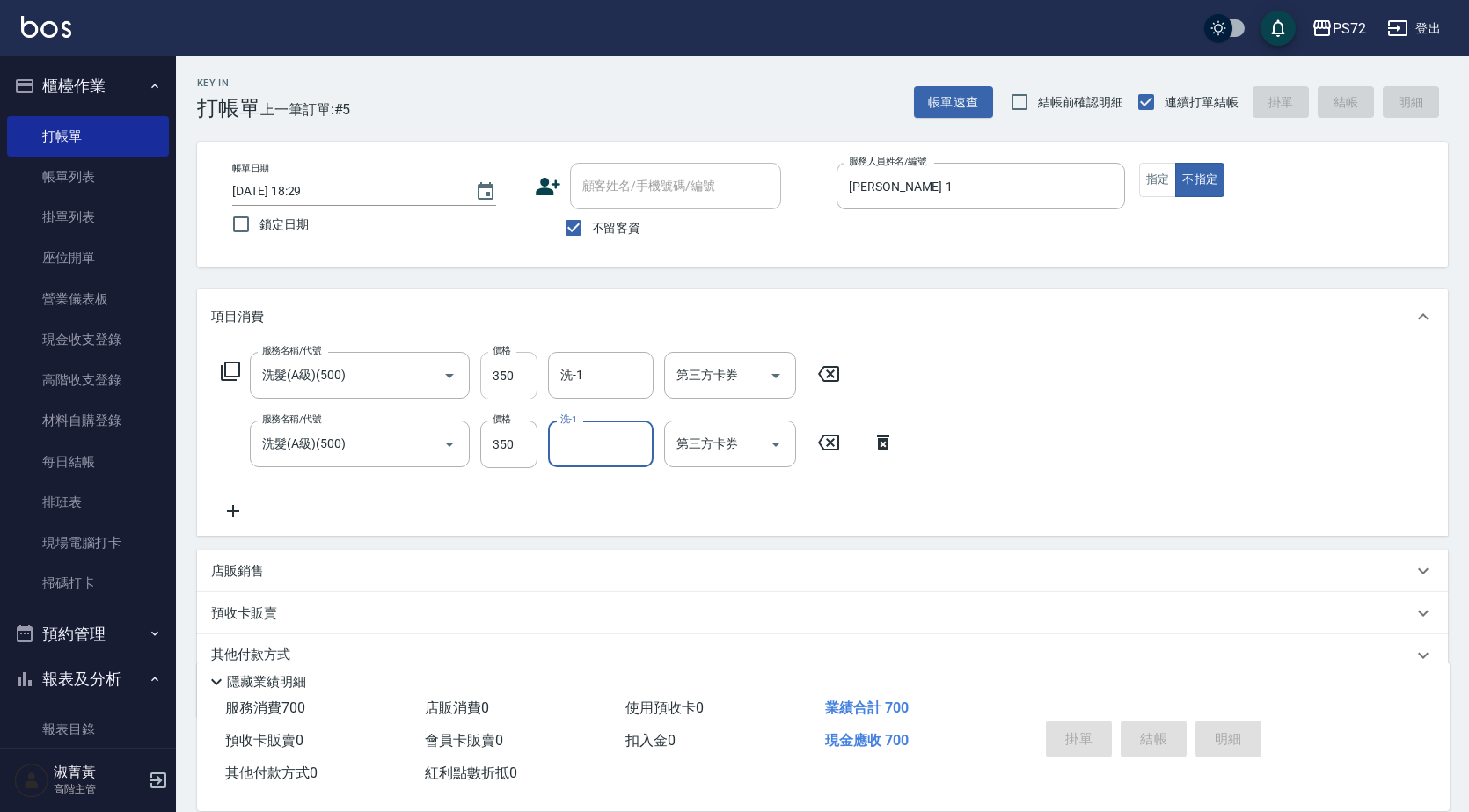
type input "[DATE] 18:30"
